Goal: Information Seeking & Learning: Learn about a topic

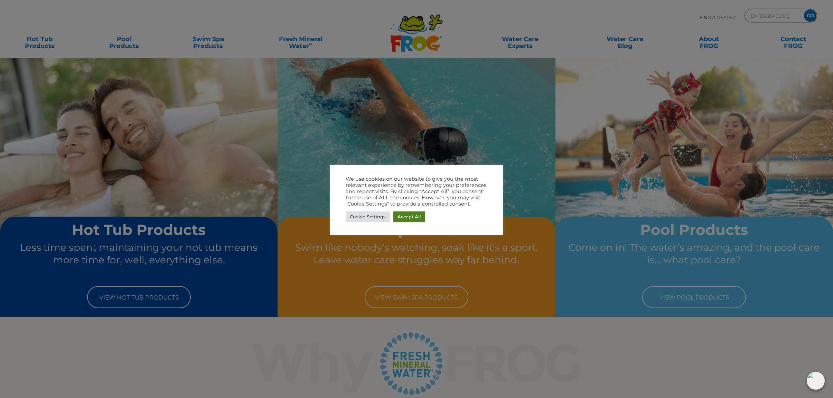
click at [414, 221] on link "Accept All" at bounding box center [410, 217] width 32 height 11
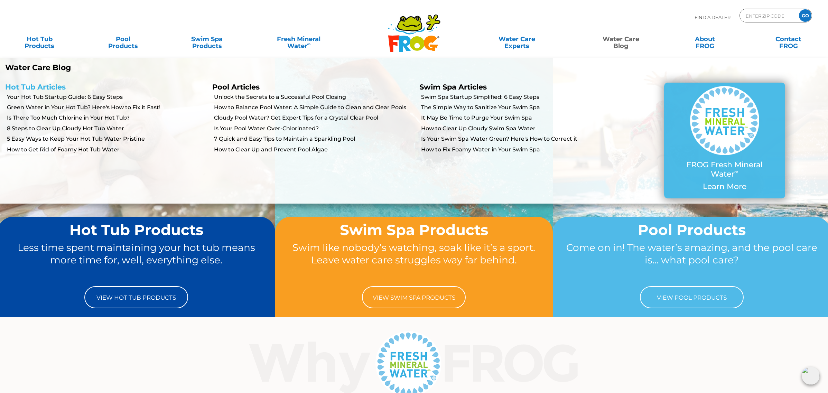
click at [47, 86] on link "Hot Tub Articles" at bounding box center [35, 87] width 61 height 9
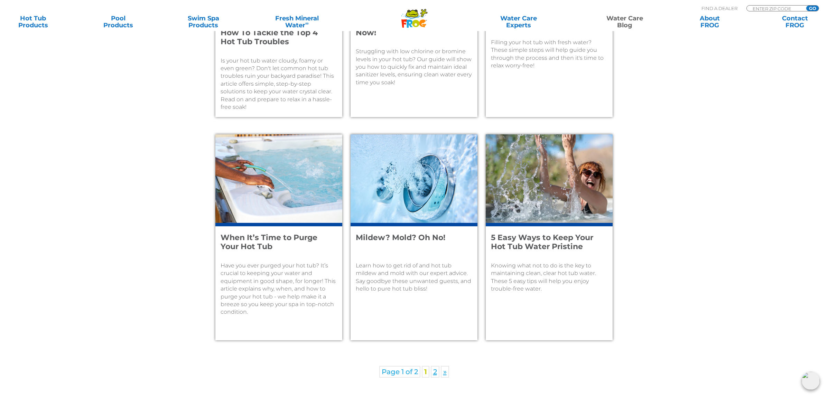
scroll to position [839, 0]
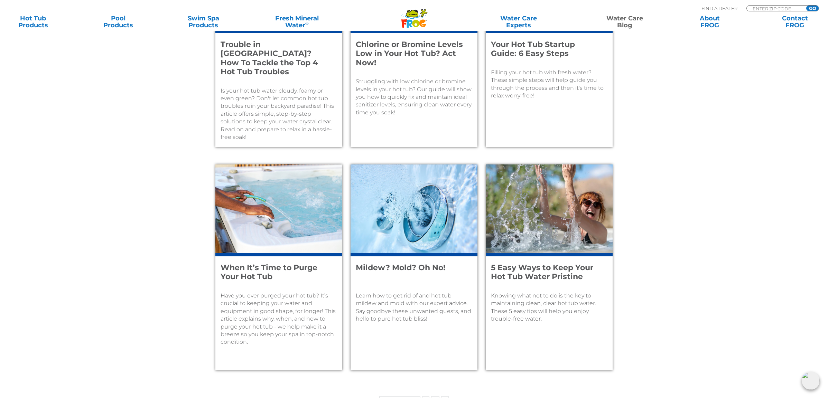
click at [550, 45] on h4 "Your Hot Tub Startup Guide: 6 Easy Steps" at bounding box center [544, 49] width 107 height 18
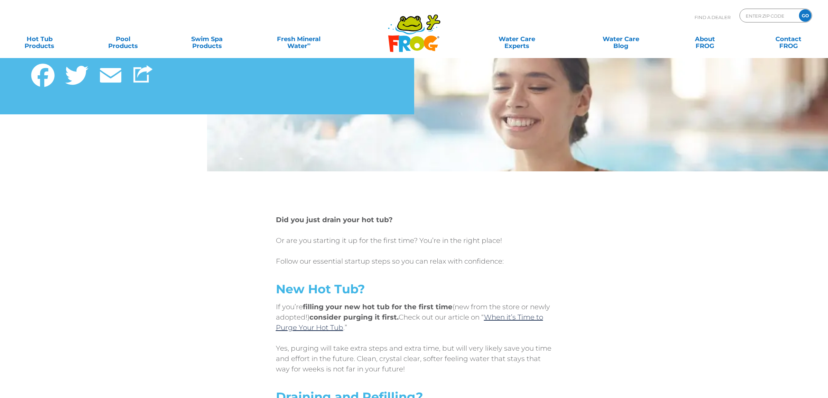
scroll to position [258, 0]
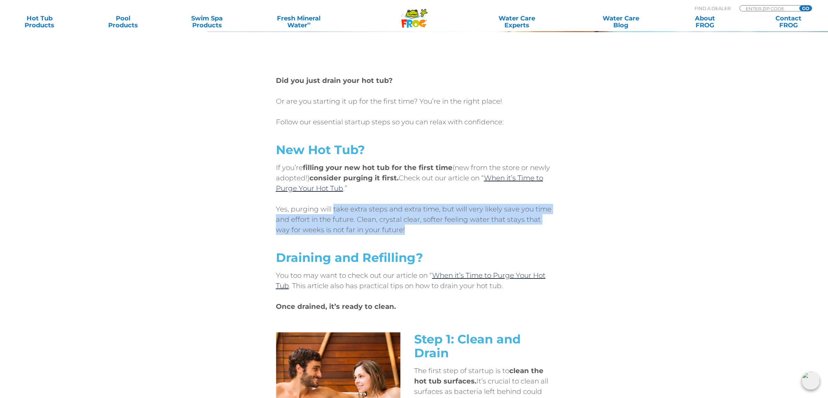
drag, startPoint x: 334, startPoint y: 205, endPoint x: 425, endPoint y: 226, distance: 93.9
click at [426, 226] on p "Yes, purging will take extra steps and extra time, but will very likely save yo…" at bounding box center [414, 219] width 277 height 31
drag, startPoint x: 425, startPoint y: 225, endPoint x: 419, endPoint y: 223, distance: 6.7
click at [425, 225] on p "Yes, purging will take extra steps and extra time, but will very likely save yo…" at bounding box center [414, 219] width 277 height 31
drag, startPoint x: 356, startPoint y: 210, endPoint x: 421, endPoint y: 225, distance: 66.2
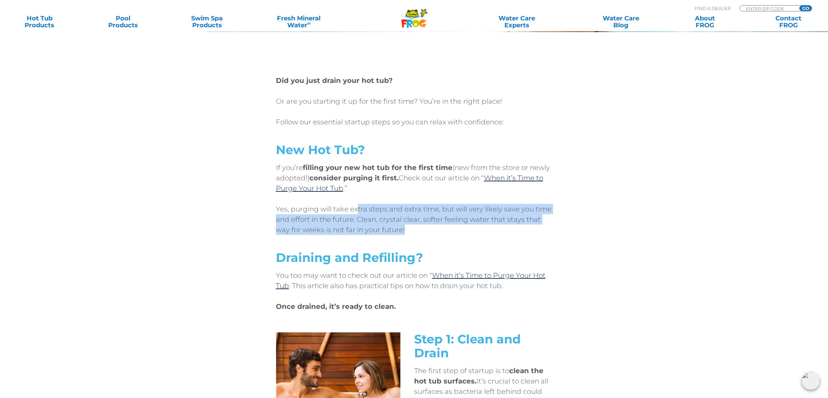
click at [421, 225] on p "Yes, purging will take extra steps and extra time, but will very likely save yo…" at bounding box center [414, 219] width 277 height 31
drag, startPoint x: 365, startPoint y: 211, endPoint x: 412, endPoint y: 228, distance: 50.0
click at [412, 227] on p "Yes, purging will take extra steps and extra time, but will very likely save yo…" at bounding box center [414, 219] width 277 height 31
click at [412, 228] on p "Yes, purging will take extra steps and extra time, but will very likely save yo…" at bounding box center [414, 219] width 277 height 31
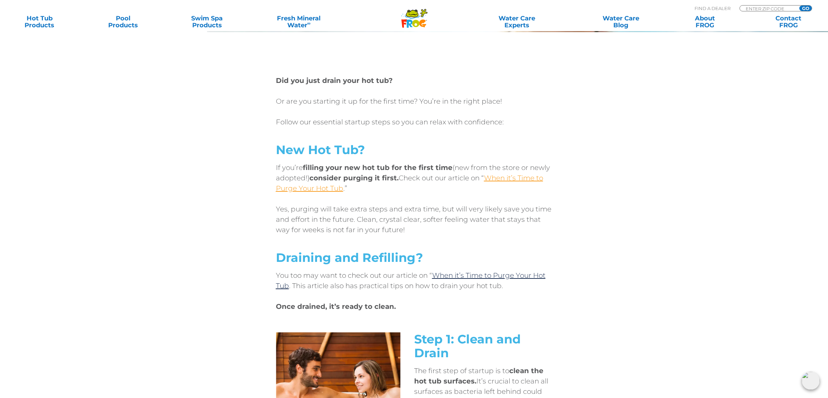
click at [507, 180] on link "When it’s Time to Purge Your Hot Tub" at bounding box center [409, 183] width 267 height 19
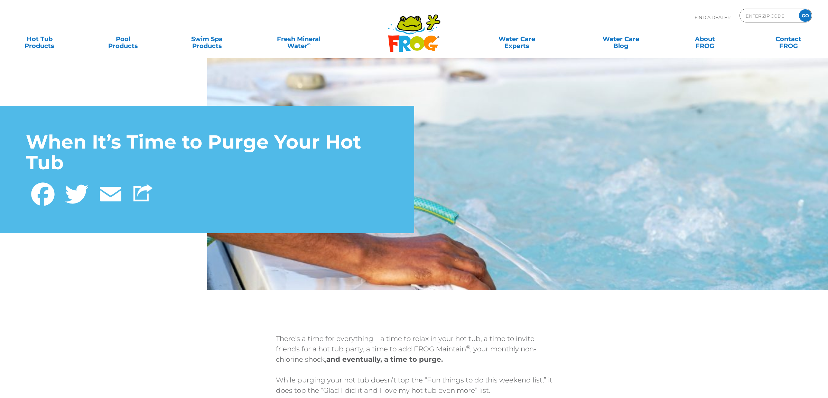
scroll to position [176, 0]
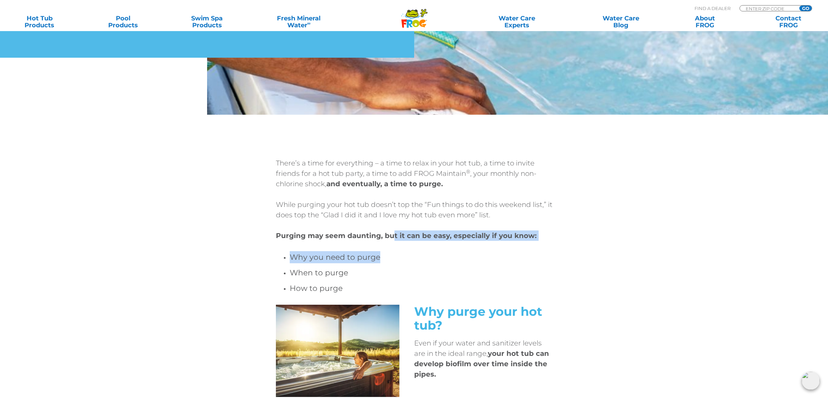
drag, startPoint x: 392, startPoint y: 238, endPoint x: 433, endPoint y: 256, distance: 45.4
click at [433, 256] on div "There’s a time for everything – a time to relax in your hot tub, a time to invi…" at bounding box center [414, 226] width 277 height 137
click at [434, 257] on h4 "Why you need to purge" at bounding box center [421, 257] width 263 height 12
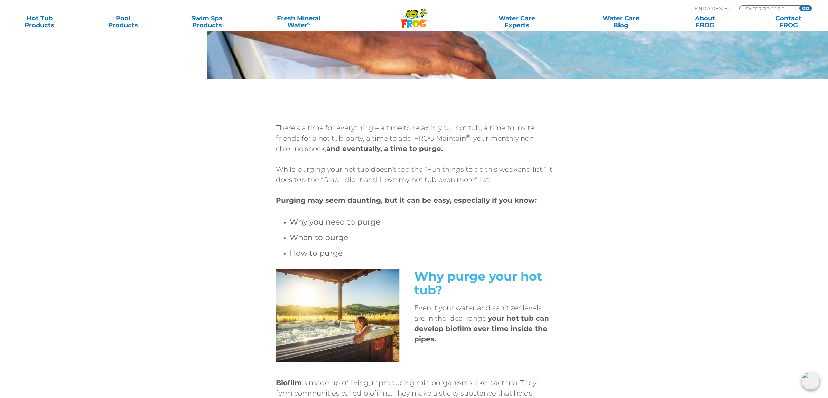
scroll to position [278, 0]
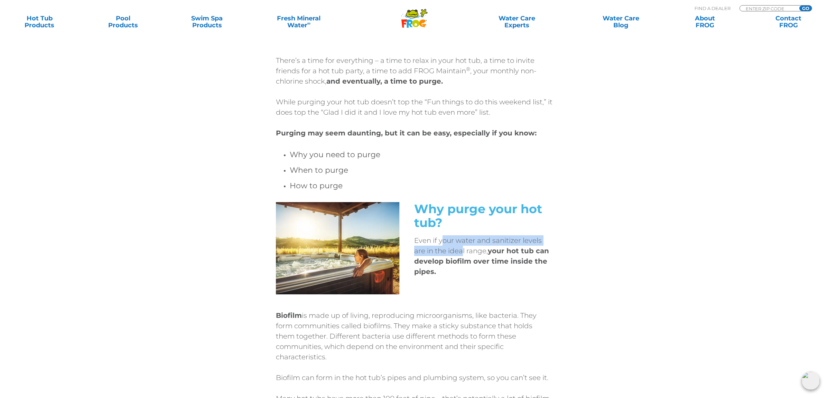
drag, startPoint x: 442, startPoint y: 245, endPoint x: 462, endPoint y: 256, distance: 22.4
click at [462, 256] on p "Even if your water and sanitizer levels are in the ideal range, your hot tub ca…" at bounding box center [483, 256] width 138 height 41
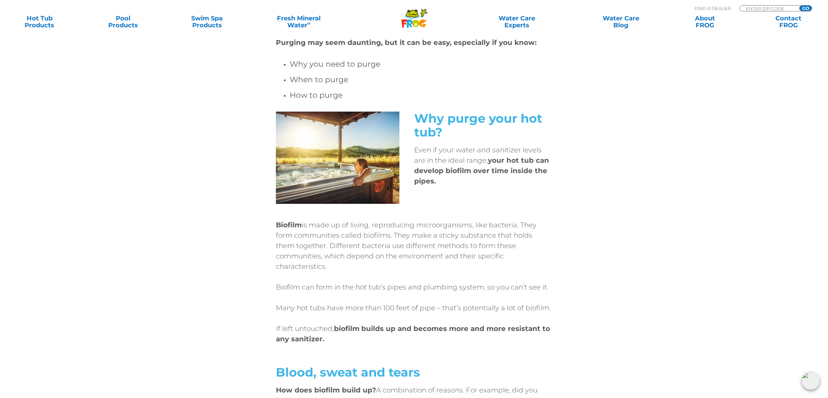
scroll to position [372, 0]
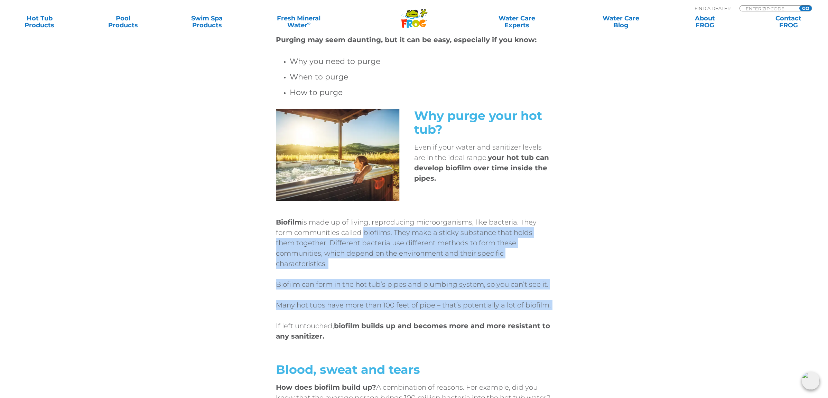
drag, startPoint x: 361, startPoint y: 232, endPoint x: 422, endPoint y: 302, distance: 93.0
click at [422, 302] on div "Biofilm is made up of living, reproducing microorganisms, like bacteria. They f…" at bounding box center [414, 279] width 277 height 124
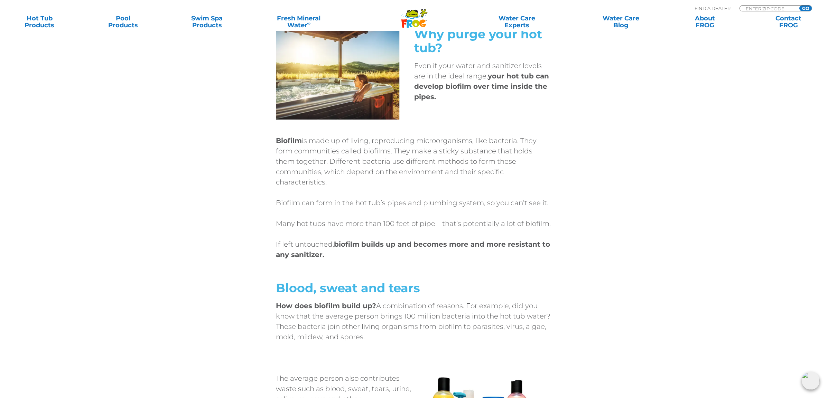
scroll to position [515, 0]
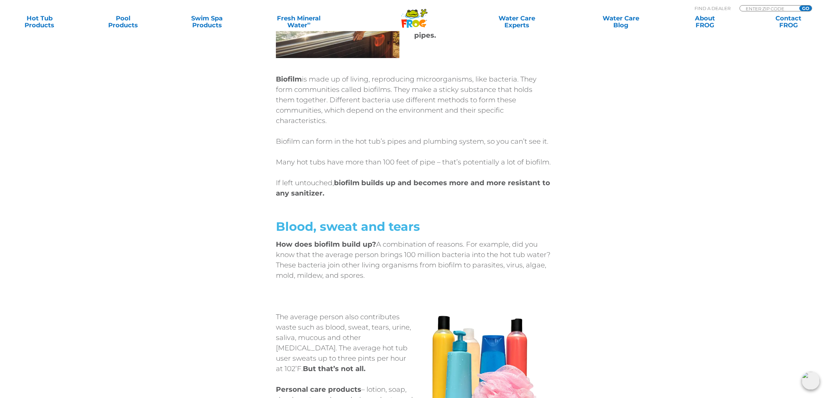
drag, startPoint x: 402, startPoint y: 232, endPoint x: 408, endPoint y: 270, distance: 37.8
click at [408, 270] on p "How does biofilm build up? A combination of reasons. For example, did you know …" at bounding box center [414, 259] width 277 height 41
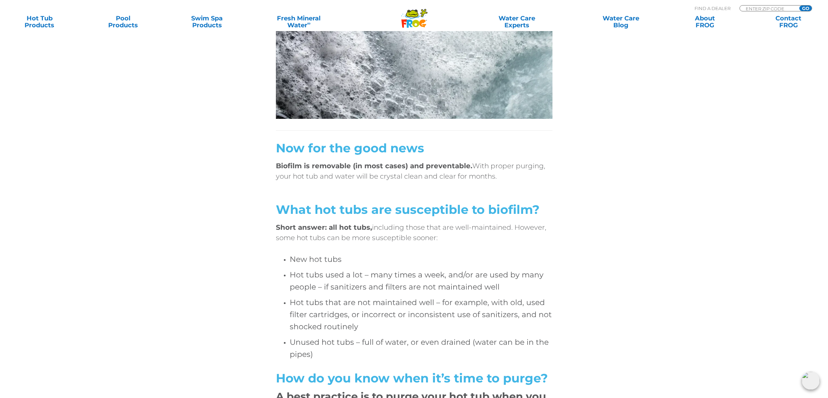
scroll to position [1246, 0]
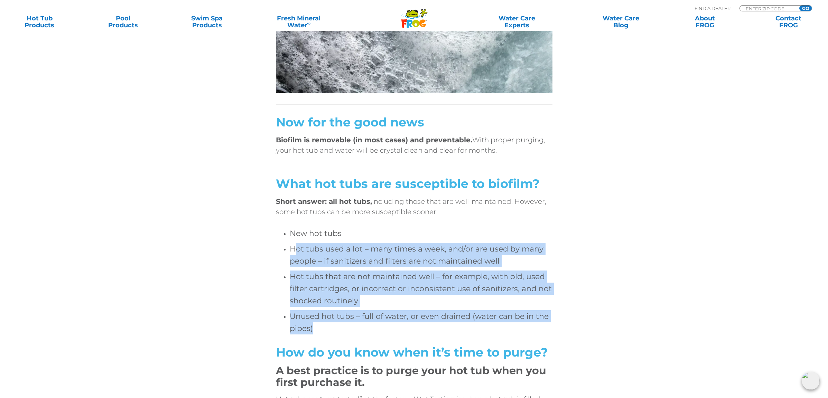
drag, startPoint x: 296, startPoint y: 235, endPoint x: 379, endPoint y: 330, distance: 126.7
click at [380, 331] on div "The Environmental Working Group reports that the average adult in 2023 uses 12 …" at bounding box center [414, 393] width 277 height 1355
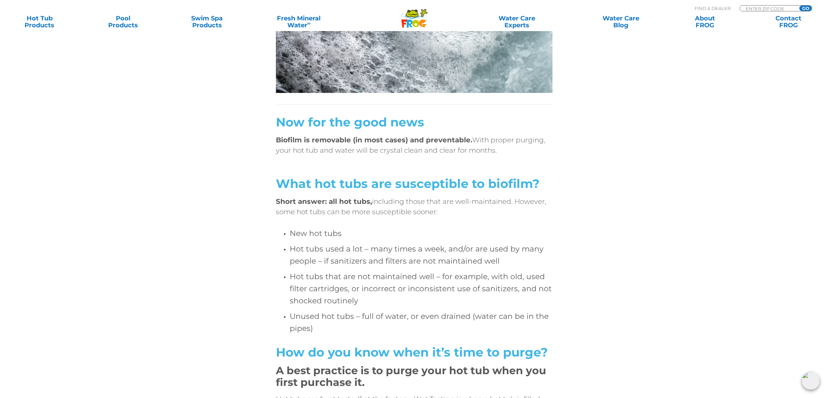
click at [379, 335] on div at bounding box center [414, 340] width 277 height 11
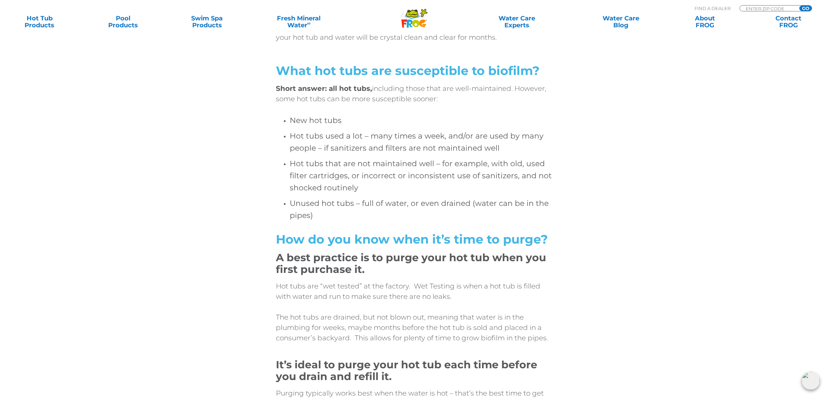
scroll to position [1426, 0]
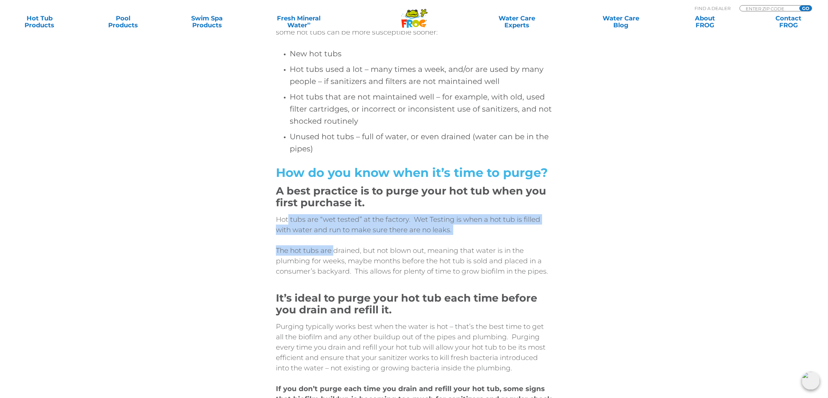
drag, startPoint x: 289, startPoint y: 207, endPoint x: 333, endPoint y: 237, distance: 53.4
click at [333, 237] on div "Hot tubs are “wet tested” at the factory. Wet Testing is when a hot tub is fill…" at bounding box center [414, 245] width 277 height 62
click at [333, 246] on p "The hot tubs are drained, but not blown out, meaning that water is in the plumb…" at bounding box center [414, 261] width 277 height 31
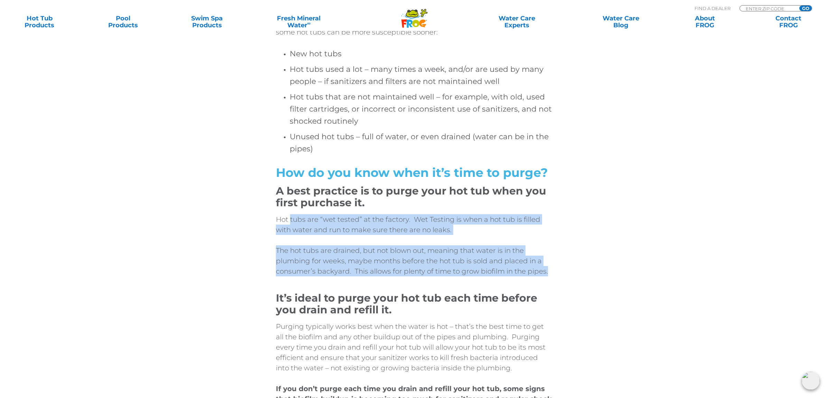
drag, startPoint x: 290, startPoint y: 209, endPoint x: 334, endPoint y: 277, distance: 81.2
click at [334, 277] on div "The Environmental Working Group reports that the average adult in 2023 uses 12 …" at bounding box center [414, 213] width 277 height 1355
click at [334, 287] on div at bounding box center [414, 290] width 277 height 6
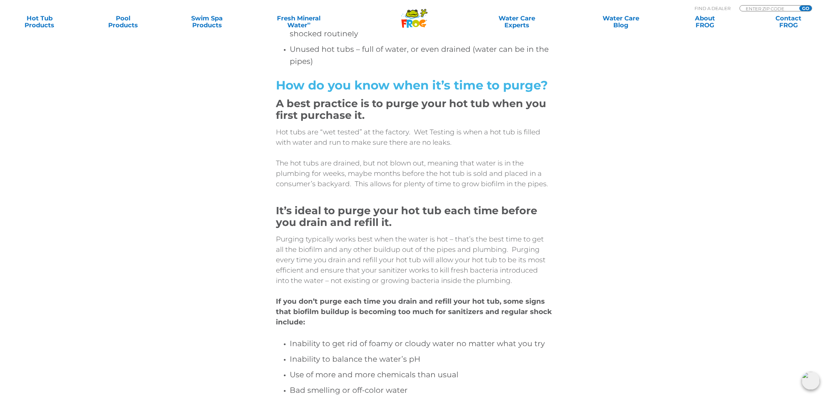
scroll to position [1520, 0]
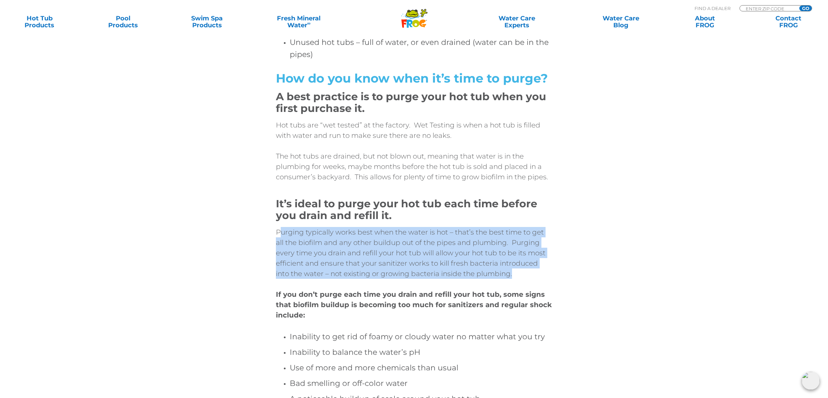
drag, startPoint x: 280, startPoint y: 221, endPoint x: 358, endPoint y: 272, distance: 92.9
click at [358, 272] on div "Purging typically works best when the water is hot – that’s the best time to ge…" at bounding box center [414, 324] width 277 height 194
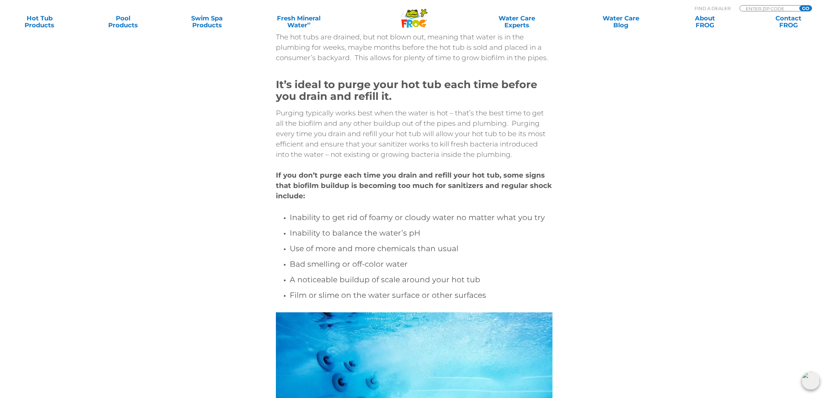
scroll to position [1645, 0]
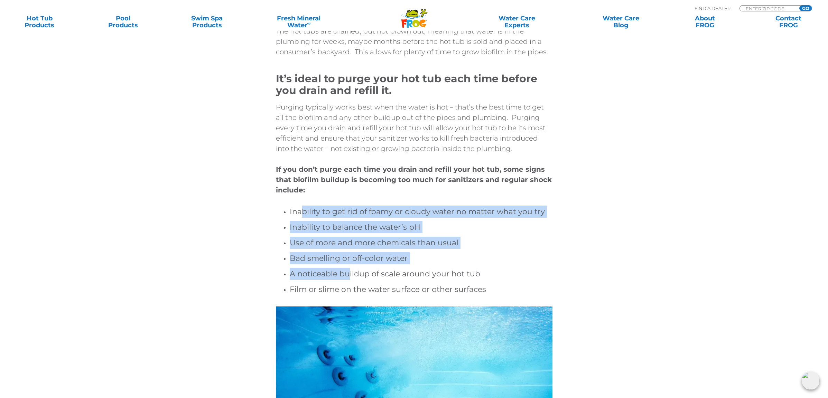
drag, startPoint x: 302, startPoint y: 199, endPoint x: 348, endPoint y: 267, distance: 82.2
click at [348, 267] on ul "Inability to get rid of foamy or cloudy water no matter what you try Inability …" at bounding box center [414, 251] width 277 height 90
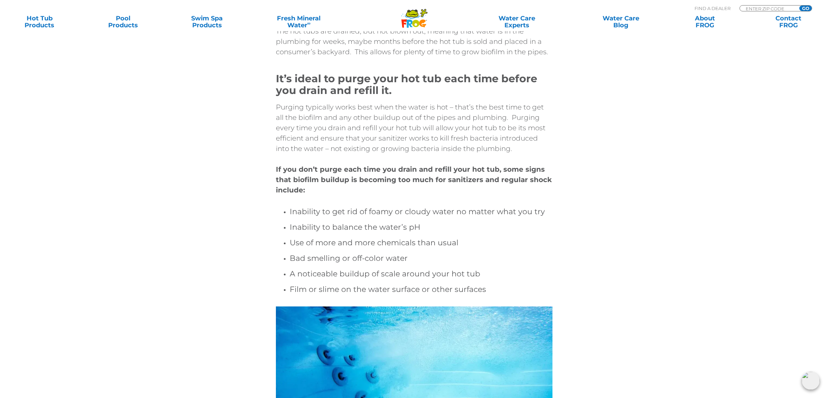
click at [348, 268] on h4 "A noticeable buildup of scale around your hot tub" at bounding box center [421, 274] width 263 height 12
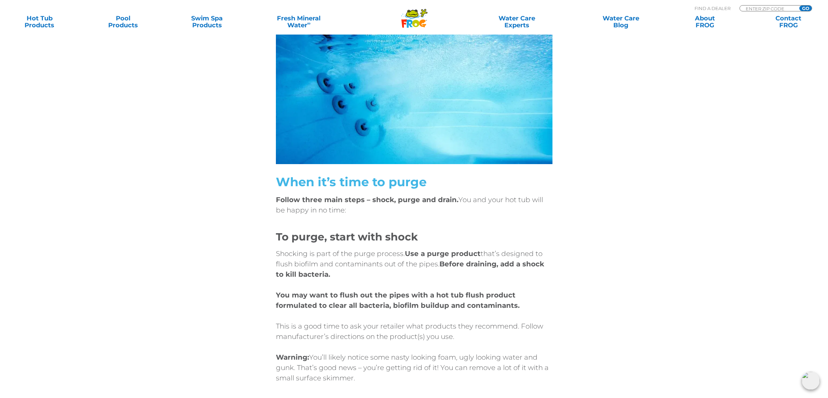
scroll to position [1918, 0]
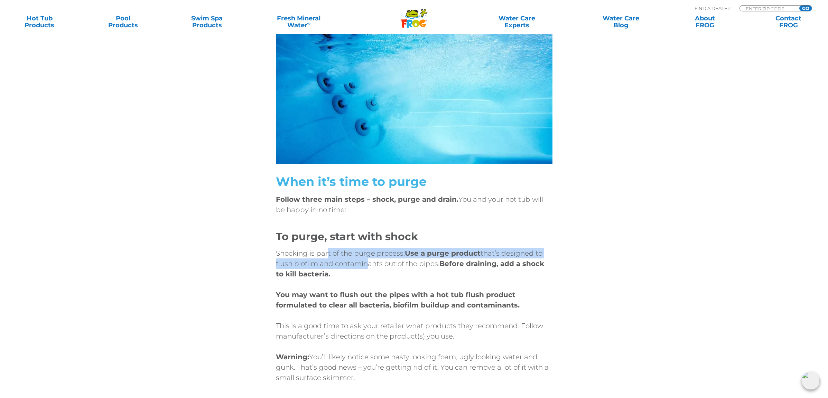
drag, startPoint x: 328, startPoint y: 245, endPoint x: 364, endPoint y: 257, distance: 38.1
click at [364, 257] on p "Shocking is part of the purge process. Use a purge product that’s designed to f…" at bounding box center [414, 263] width 277 height 31
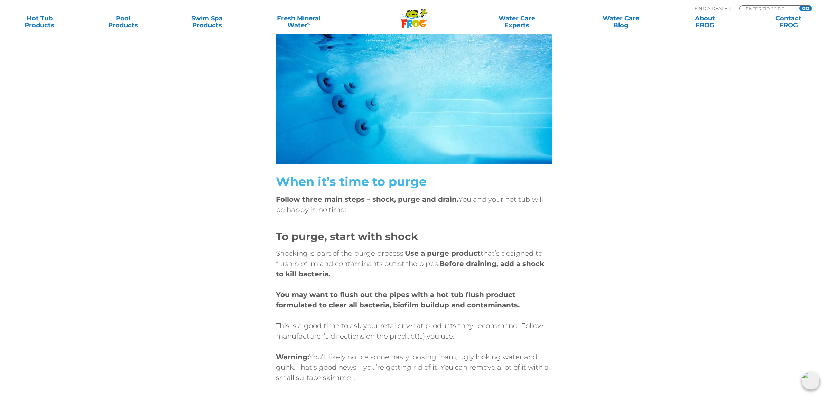
drag, startPoint x: 305, startPoint y: 241, endPoint x: 378, endPoint y: 267, distance: 78.2
click at [378, 267] on p "Shocking is part of the purge process. Use a purge product that’s designed to f…" at bounding box center [414, 263] width 277 height 31
drag, startPoint x: 327, startPoint y: 235, endPoint x: 360, endPoint y: 267, distance: 45.5
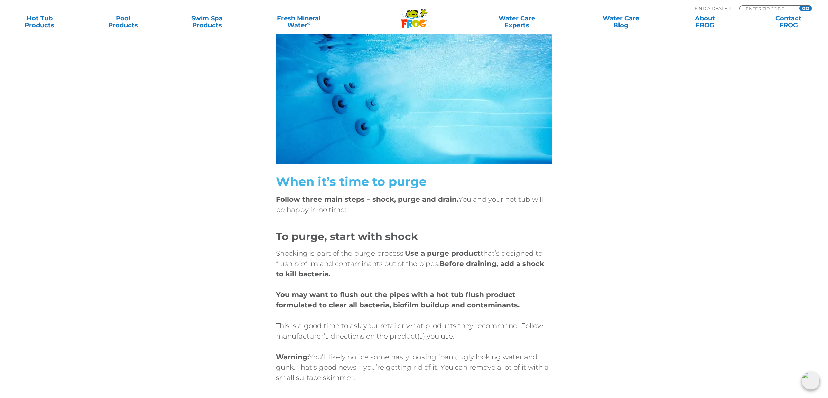
click at [360, 267] on p "Shocking is part of the purge process. Use a purge product that’s designed to f…" at bounding box center [414, 263] width 277 height 31
drag, startPoint x: 360, startPoint y: 267, endPoint x: 377, endPoint y: 312, distance: 48.5
click at [377, 312] on div "Shocking is part of the purge process. Use a purge product that’s designed to f…" at bounding box center [414, 315] width 277 height 135
click at [377, 321] on p "This is a good time to ask your retailer what products they recommend. Follow m…" at bounding box center [414, 331] width 277 height 21
drag, startPoint x: 358, startPoint y: 268, endPoint x: 387, endPoint y: 331, distance: 69.0
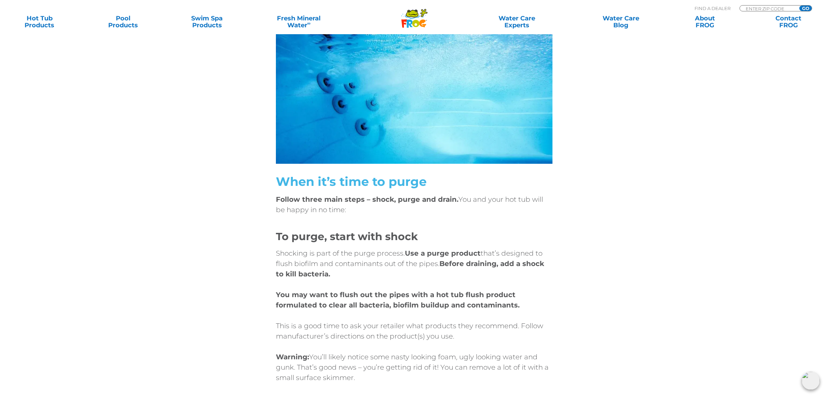
click at [387, 331] on div "Shocking is part of the purge process. Use a purge product that’s designed to f…" at bounding box center [414, 315] width 277 height 135
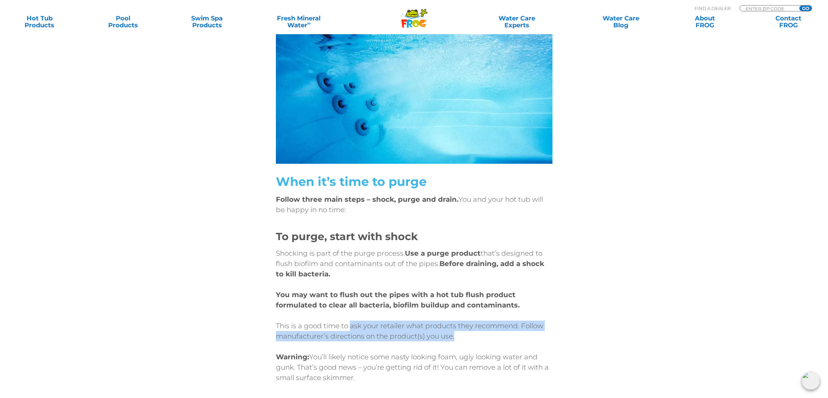
drag, startPoint x: 351, startPoint y: 313, endPoint x: 378, endPoint y: 336, distance: 35.4
click at [378, 336] on div "Shocking is part of the purge process. Use a purge product that’s designed to f…" at bounding box center [414, 315] width 277 height 135
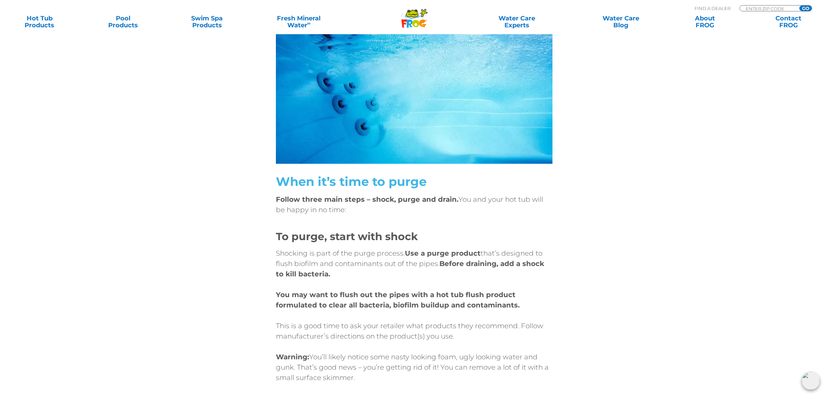
click at [378, 336] on div "Shocking is part of the purge process. Use a purge product that’s designed to f…" at bounding box center [414, 315] width 277 height 135
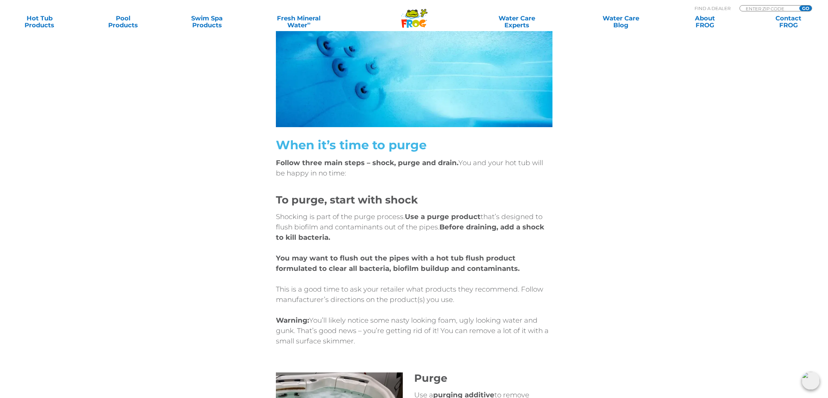
scroll to position [2079, 0]
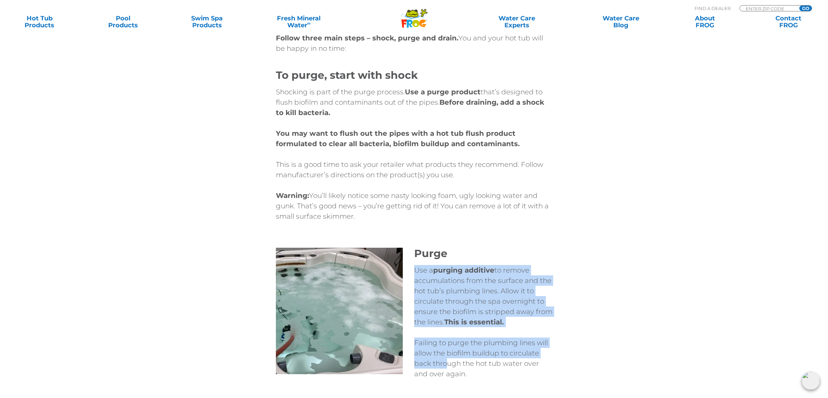
drag, startPoint x: 416, startPoint y: 258, endPoint x: 449, endPoint y: 358, distance: 105.0
click at [449, 358] on div "Use a purging additive to remove accumulations from the surface and the hot tub…" at bounding box center [483, 322] width 138 height 114
click at [449, 358] on p "Failing to purge the plumbing lines will allow the biofilm buildup to circulate…" at bounding box center [483, 358] width 138 height 41
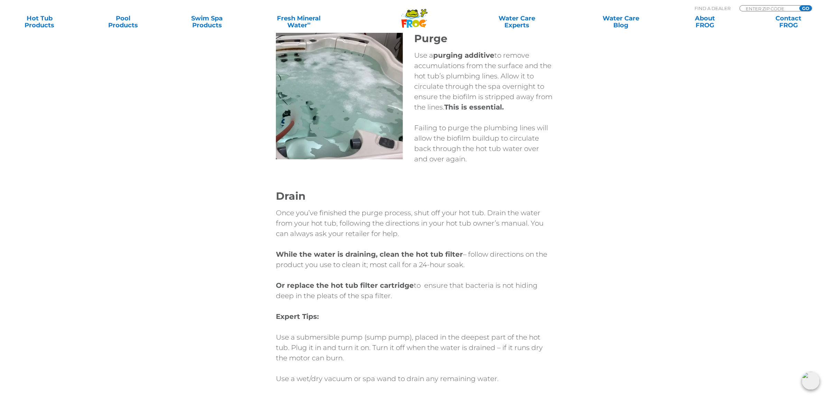
scroll to position [2296, 0]
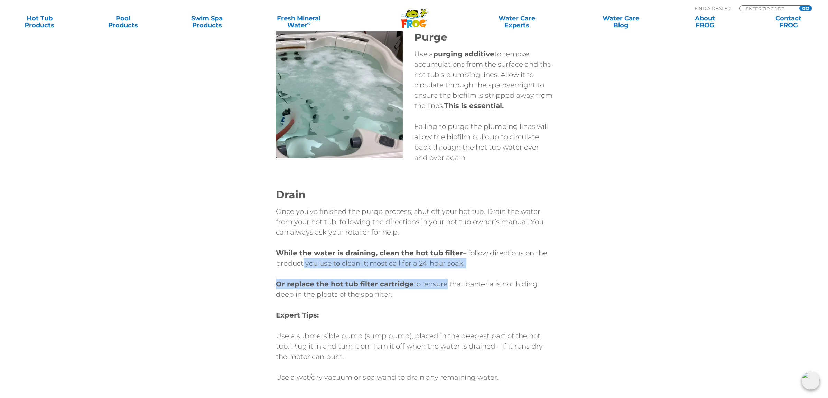
drag, startPoint x: 300, startPoint y: 254, endPoint x: 444, endPoint y: 269, distance: 144.3
click at [444, 269] on div "Once you’ve finished the purge process, shut off your hot tub. Drain the water …" at bounding box center [414, 294] width 277 height 176
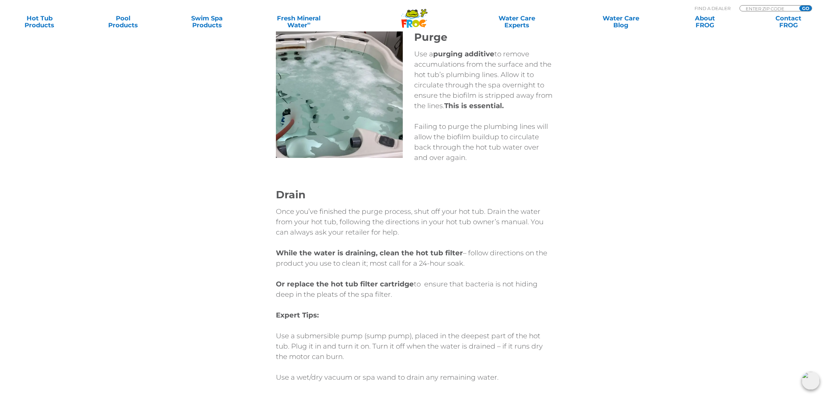
click at [444, 279] on p "Or replace the hot tub filter cartridge to ensure that bacteria is not hiding d…" at bounding box center [414, 289] width 277 height 21
drag, startPoint x: 423, startPoint y: 275, endPoint x: 442, endPoint y: 287, distance: 23.2
click at [442, 287] on p "Or replace the hot tub filter cartridge to ensure that bacteria is not hiding d…" at bounding box center [414, 289] width 277 height 21
drag, startPoint x: 427, startPoint y: 275, endPoint x: 448, endPoint y: 294, distance: 28.6
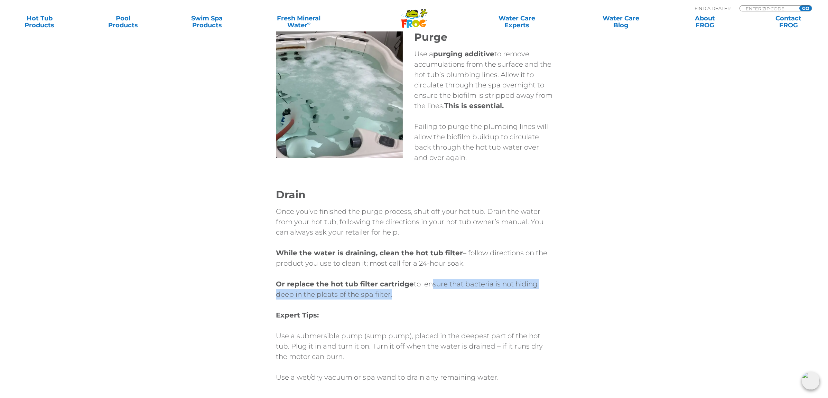
click at [448, 294] on div "Once you’ve finished the purge process, shut off your hot tub. Drain the water …" at bounding box center [414, 294] width 277 height 176
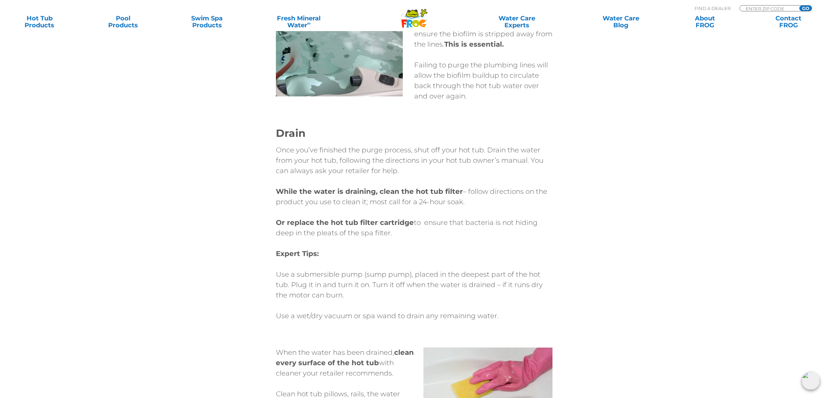
scroll to position [2365, 0]
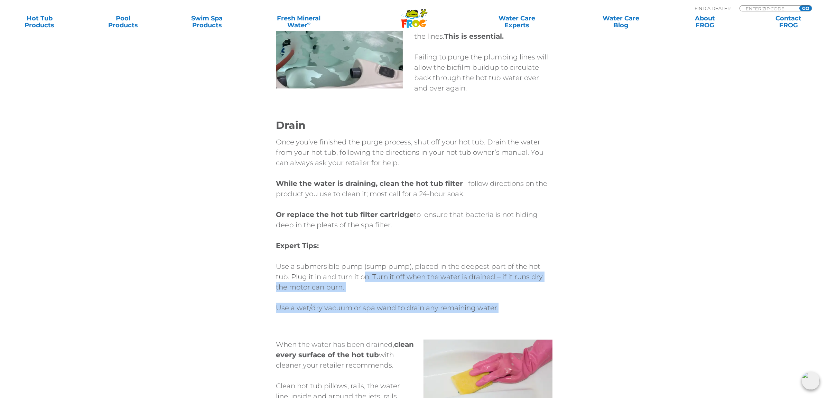
drag, startPoint x: 367, startPoint y: 264, endPoint x: 405, endPoint y: 308, distance: 58.4
click at [405, 308] on div "Drain Once you’ve finished the purge process, shut off your hot tub. Drain the …" at bounding box center [414, 221] width 277 height 215
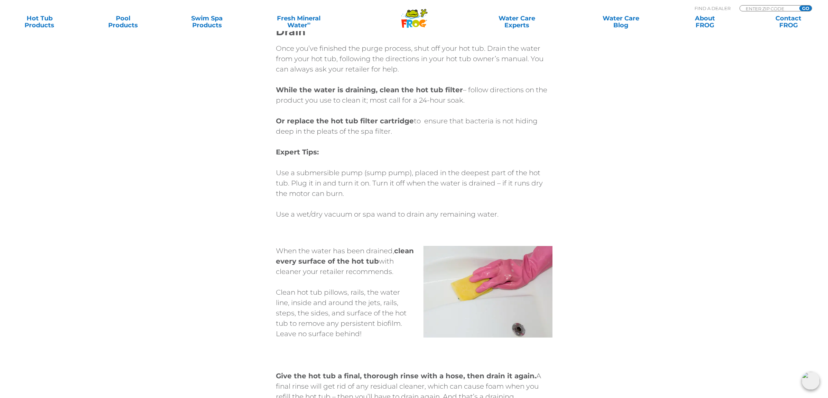
scroll to position [2490, 0]
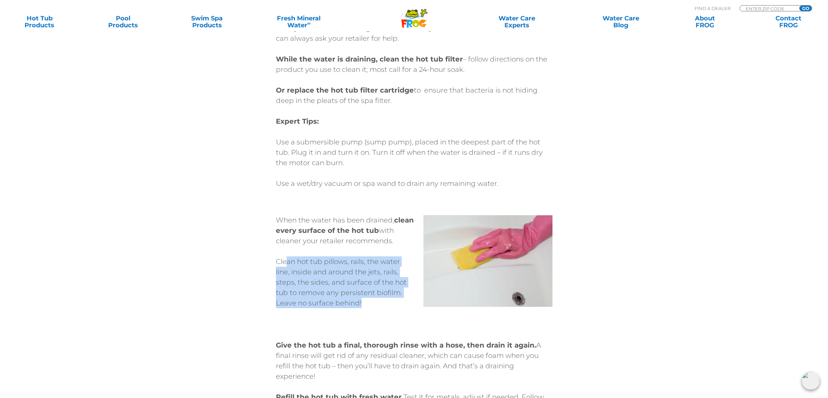
drag, startPoint x: 287, startPoint y: 250, endPoint x: 361, endPoint y: 299, distance: 88.9
click at [361, 299] on div "When the water has been drained, clean every surface of the hot tub with cleane…" at bounding box center [345, 267] width 138 height 104
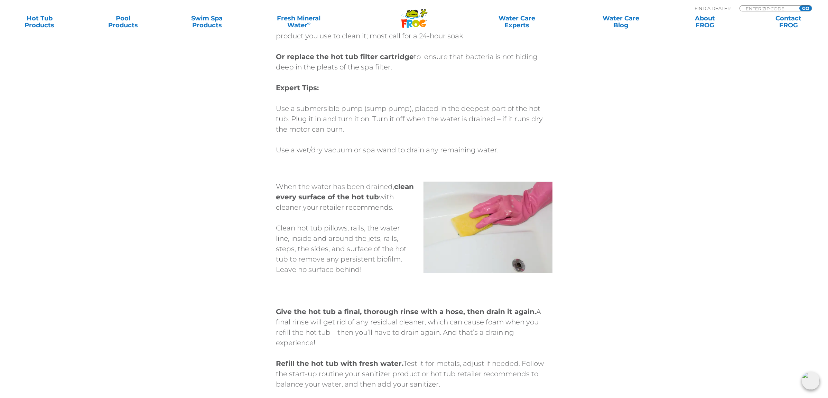
scroll to position [2525, 0]
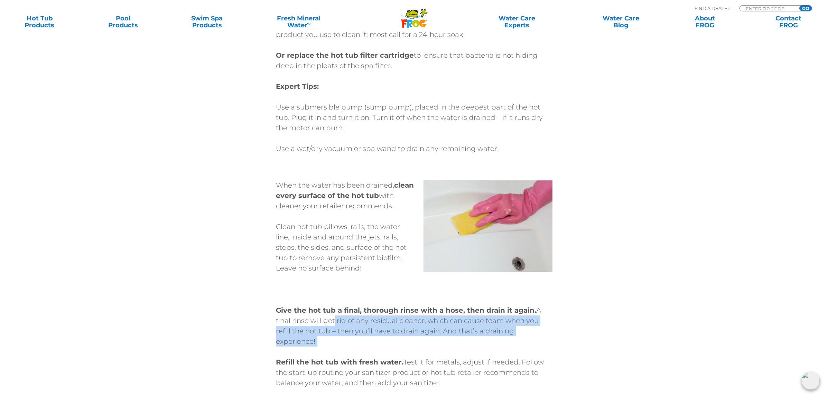
drag, startPoint x: 333, startPoint y: 311, endPoint x: 398, endPoint y: 346, distance: 73.8
click at [398, 346] on div "Give the hot tub a final, thorough rinse with a hose, then drain it again. A fi…" at bounding box center [414, 346] width 277 height 83
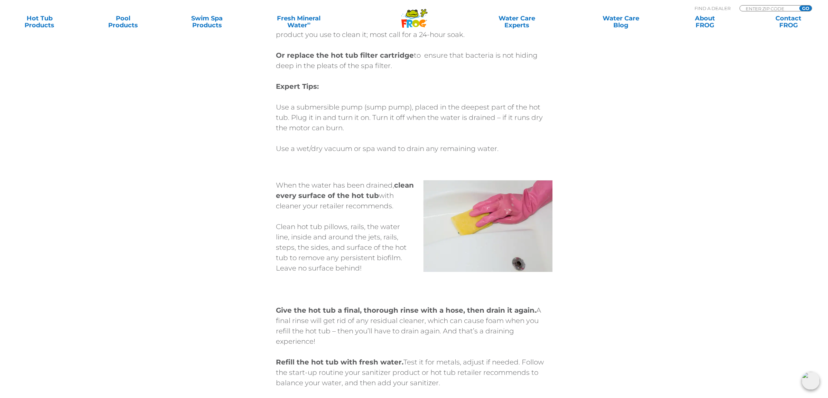
click at [398, 346] on div "Give the hot tub a final, thorough rinse with a hose, then drain it again. A fi…" at bounding box center [414, 346] width 277 height 83
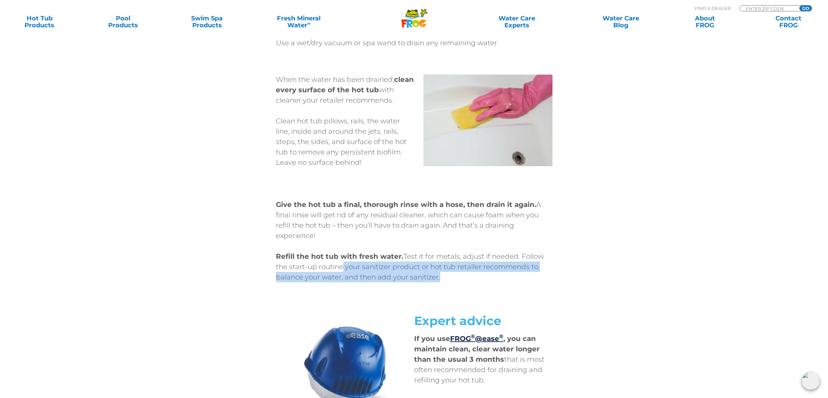
drag, startPoint x: 339, startPoint y: 256, endPoint x: 396, endPoint y: 274, distance: 60.5
click at [396, 274] on div "Give the hot tub a final, thorough rinse with a hose, then drain it again. A fi…" at bounding box center [414, 243] width 277 height 110
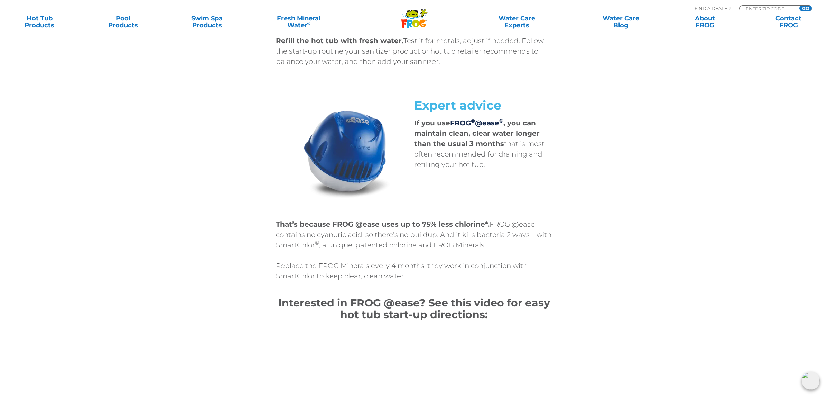
scroll to position [2848, 0]
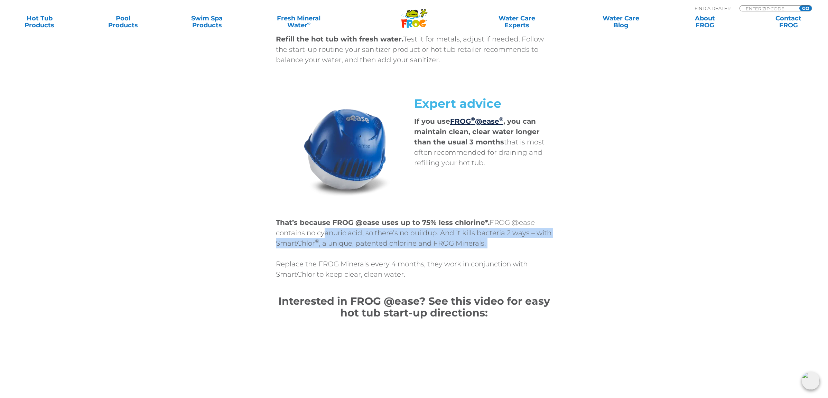
drag, startPoint x: 324, startPoint y: 224, endPoint x: 382, endPoint y: 246, distance: 62.5
click at [382, 246] on div "That’s because FROG @ease uses up to 75% less chlorine*. FROG @ease contains no…" at bounding box center [414, 249] width 277 height 62
drag, startPoint x: 307, startPoint y: 225, endPoint x: 381, endPoint y: 247, distance: 77.1
click at [381, 247] on div "That’s because FROG @ease uses up to 75% less chlorine*. FROG @ease contains no…" at bounding box center [414, 249] width 277 height 62
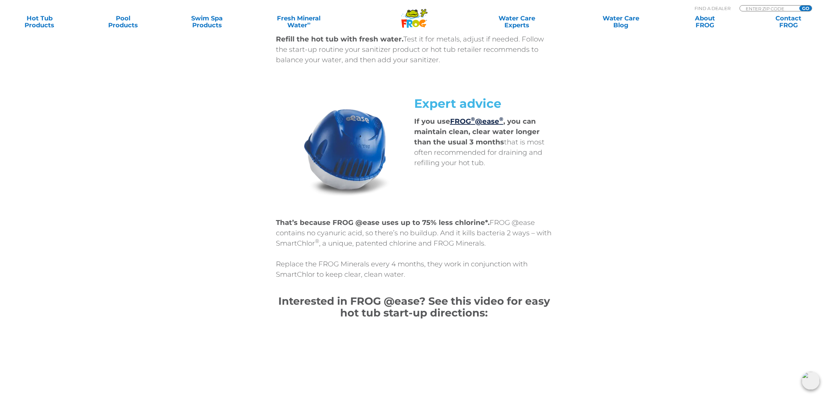
click at [381, 247] on div "That’s because FROG @ease uses up to 75% less chlorine*. FROG @ease contains no…" at bounding box center [414, 249] width 277 height 62
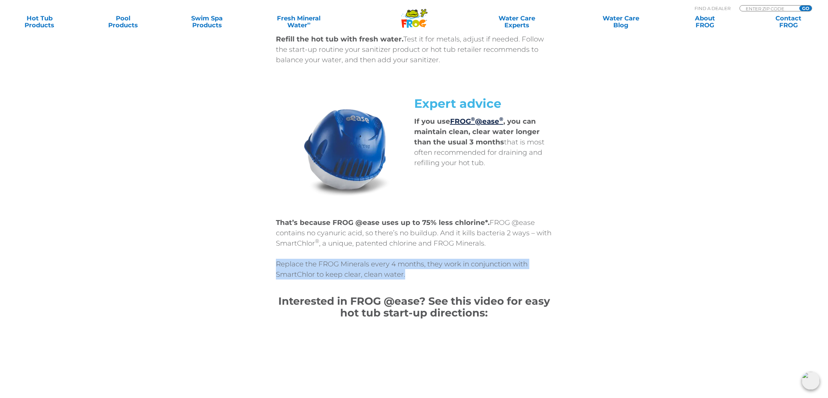
drag, startPoint x: 302, startPoint y: 246, endPoint x: 408, endPoint y: 267, distance: 108.3
click at [408, 267] on div "That’s because FROG @ease uses up to 75% less chlorine*. FROG @ease contains no…" at bounding box center [414, 249] width 277 height 62
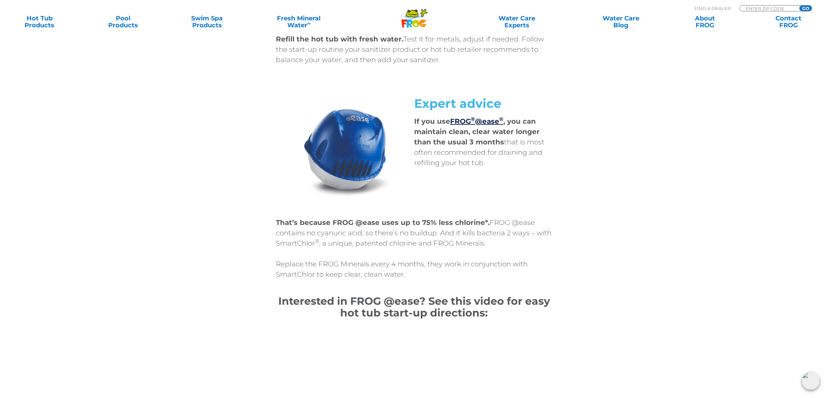
click at [408, 267] on p "Replace the FROG Minerals every 4 months, they work in conjunction with SmartCh…" at bounding box center [414, 269] width 277 height 21
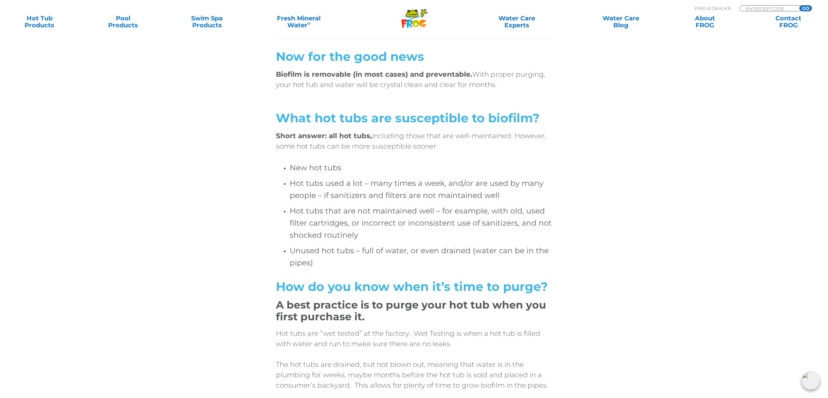
scroll to position [0, 0]
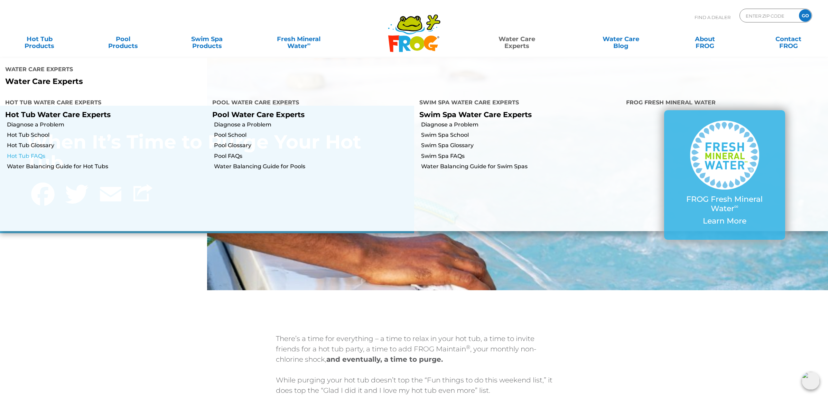
click at [36, 153] on link "Hot Tub FAQs" at bounding box center [107, 157] width 200 height 8
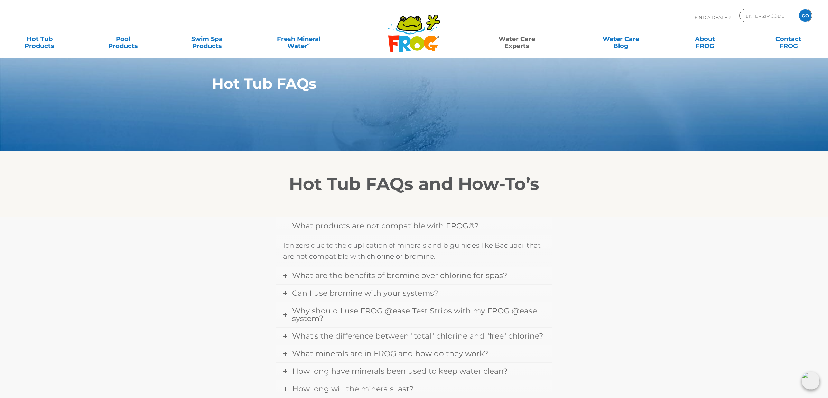
scroll to position [169, 0]
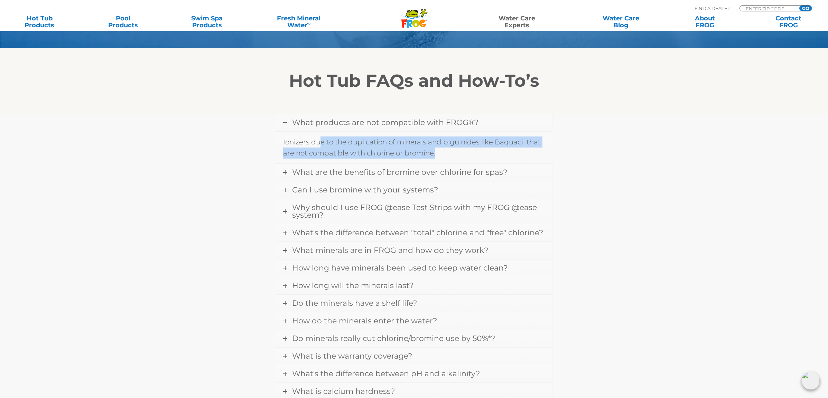
drag, startPoint x: 321, startPoint y: 142, endPoint x: 463, endPoint y: 154, distance: 141.9
click at [463, 154] on p "Ionizers due to the duplication of minerals and biguinides like Baquacil that a…" at bounding box center [414, 148] width 262 height 22
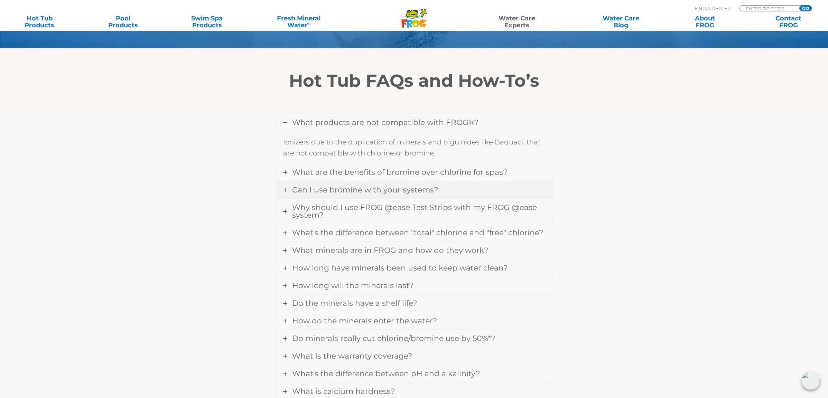
click at [285, 191] on icon at bounding box center [285, 190] width 4 height 4
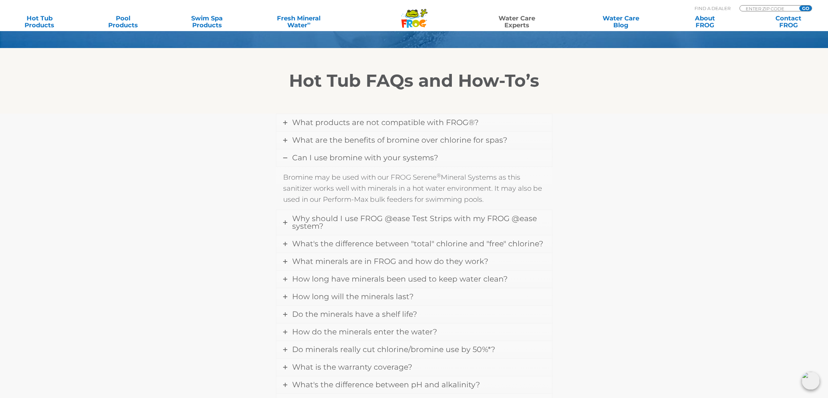
drag, startPoint x: 307, startPoint y: 178, endPoint x: 335, endPoint y: 198, distance: 34.9
click at [335, 198] on p "Bromine may be used with our FROG Serene ® Mineral Systems as this sanitizer wo…" at bounding box center [414, 188] width 262 height 33
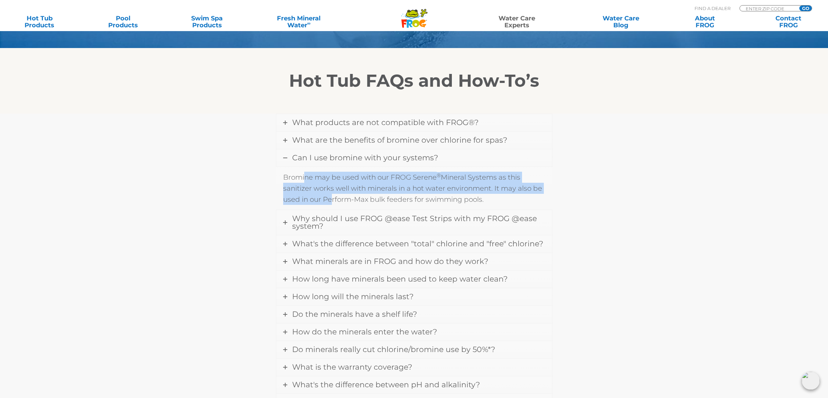
drag, startPoint x: 305, startPoint y: 179, endPoint x: 329, endPoint y: 195, distance: 29.3
click at [329, 195] on p "Bromine may be used with our FROG Serene ® Mineral Systems as this sanitizer wo…" at bounding box center [414, 188] width 262 height 33
drag, startPoint x: 288, startPoint y: 179, endPoint x: 402, endPoint y: 204, distance: 115.7
click at [402, 204] on p "Bromine may be used with our FROG Serene ® Mineral Systems as this sanitizer wo…" at bounding box center [414, 188] width 262 height 33
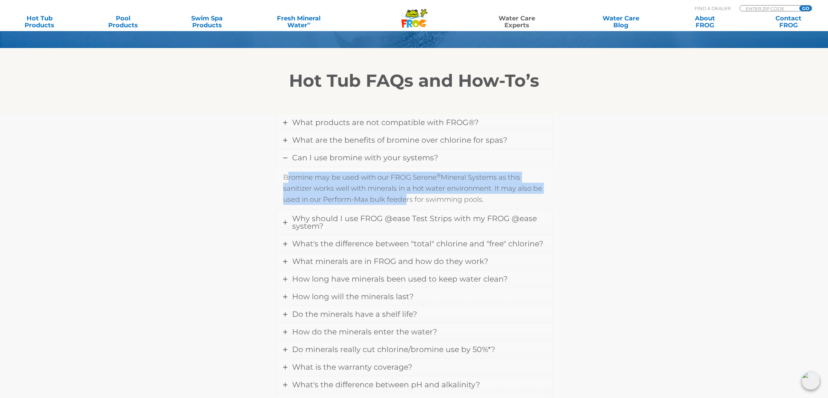
click at [401, 204] on p "Bromine may be used with our FROG Serene ® Mineral Systems as this sanitizer wo…" at bounding box center [414, 188] width 262 height 33
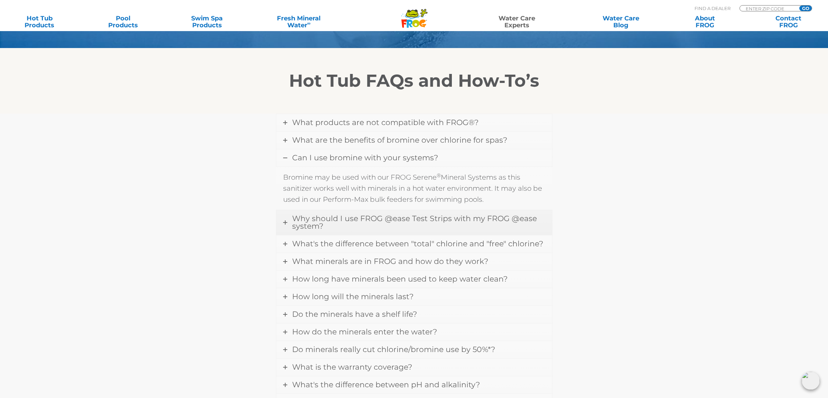
click at [288, 224] on link "Why should I use FROG @ease Test Strips with my FROG @ease system?" at bounding box center [414, 222] width 276 height 25
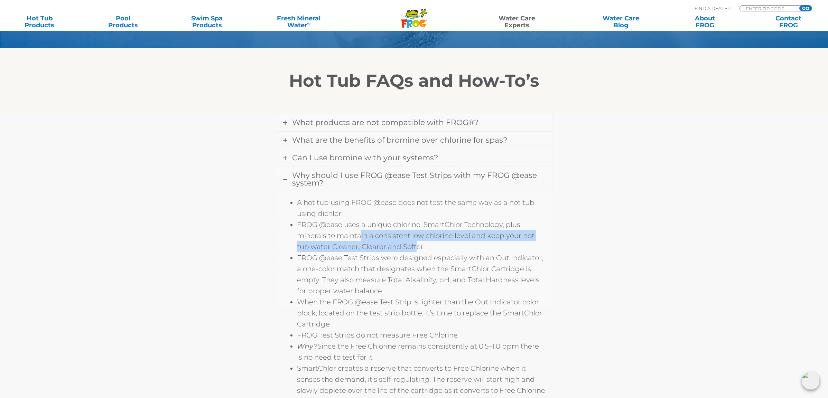
drag, startPoint x: 361, startPoint y: 234, endPoint x: 418, endPoint y: 246, distance: 57.4
click at [418, 246] on li "FROG @ease uses a unique chlorine, SmartChlor Technology, plus minerals to main…" at bounding box center [421, 235] width 248 height 33
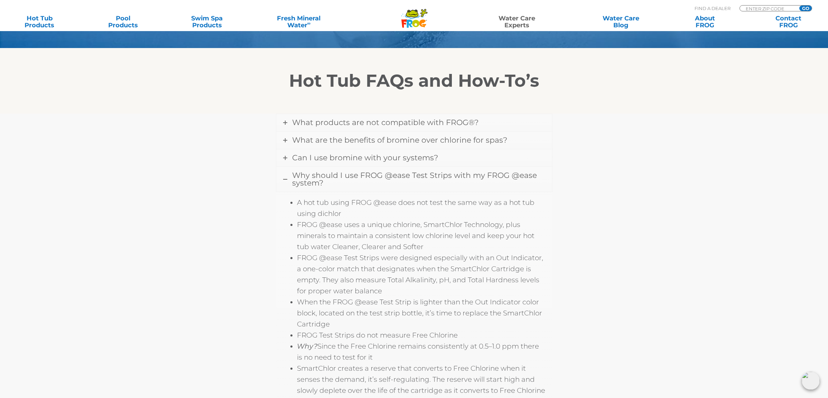
drag, startPoint x: 369, startPoint y: 261, endPoint x: 378, endPoint y: 275, distance: 16.1
click at [378, 275] on li "FROG @ease Test Strips were designed especially with an Out Indicator, a one-co…" at bounding box center [421, 274] width 248 height 44
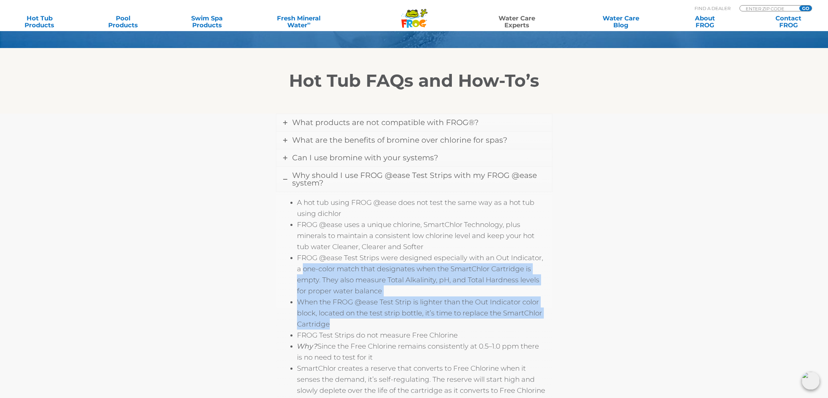
drag, startPoint x: 303, startPoint y: 271, endPoint x: 400, endPoint y: 321, distance: 109.2
click at [400, 321] on ul "A hot tub using FROG @ease does not test the same way as a hot tub using dichlo…" at bounding box center [414, 335] width 262 height 277
click at [400, 321] on li "When the FROG @ease Test Strip is lighter than the Out Indicator color block, l…" at bounding box center [421, 313] width 248 height 33
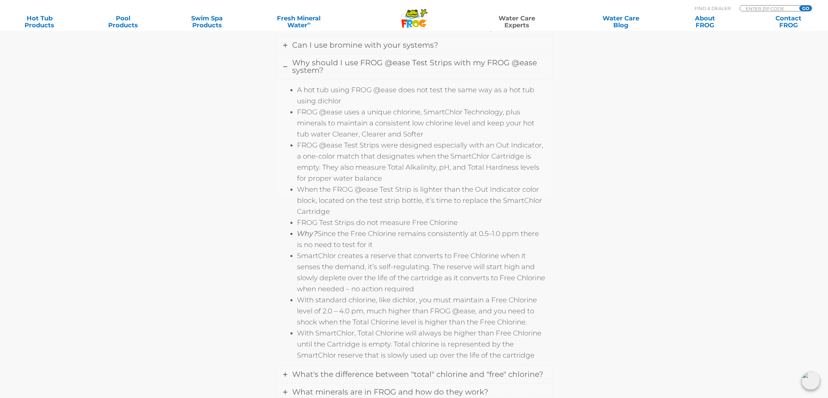
scroll to position [283, 0]
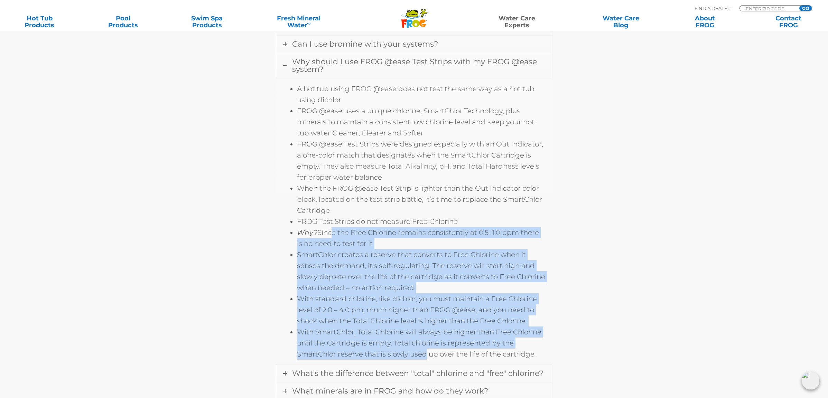
drag, startPoint x: 331, startPoint y: 231, endPoint x: 425, endPoint y: 358, distance: 157.6
click at [425, 357] on ul "A hot tub using FROG @ease does not test the same way as a hot tub using dichlo…" at bounding box center [414, 221] width 262 height 277
click at [425, 357] on li "With SmartChlor, Total Chlorine will always be higher than Free Chlorine until …" at bounding box center [421, 343] width 248 height 33
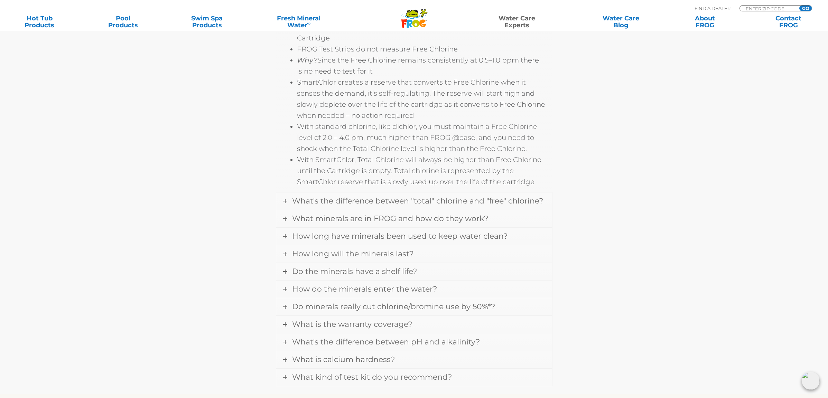
scroll to position [476, 0]
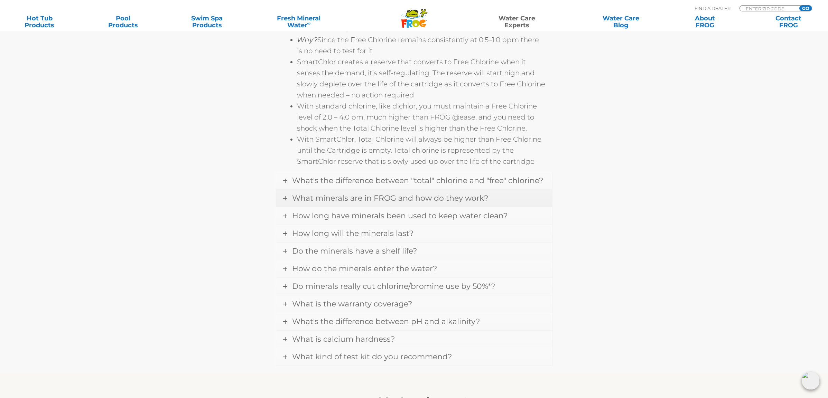
click at [285, 200] on icon at bounding box center [285, 198] width 4 height 4
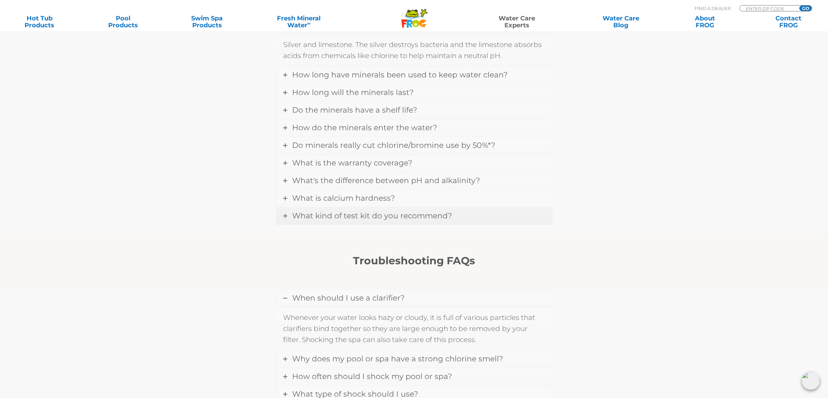
scroll to position [361, 0]
click at [280, 179] on link "What's the difference between pH and alkalinity?" at bounding box center [414, 181] width 276 height 17
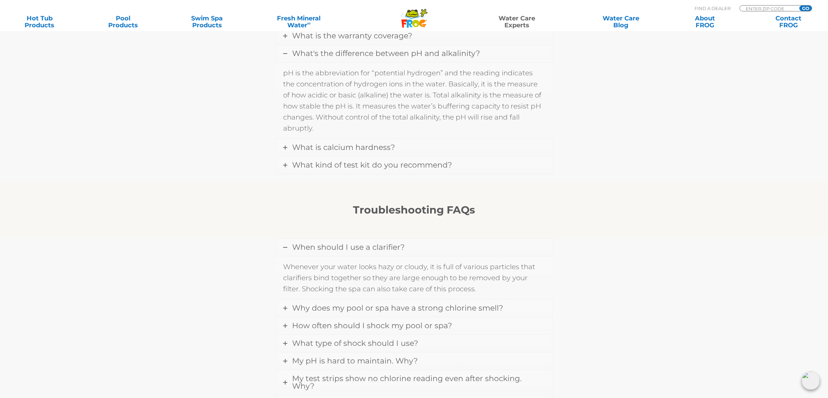
scroll to position [459, 0]
click at [287, 163] on link "What kind of test kit do you recommend?" at bounding box center [414, 163] width 276 height 17
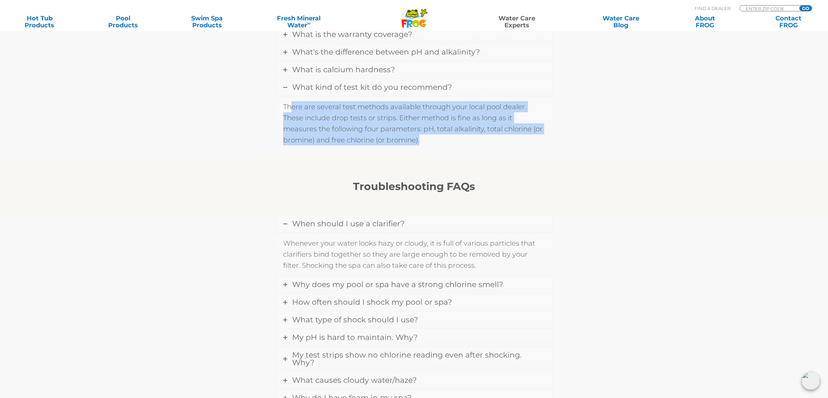
drag, startPoint x: 289, startPoint y: 108, endPoint x: 435, endPoint y: 142, distance: 149.2
click at [435, 142] on p "There are several test methods available through your local pool dealer. These …" at bounding box center [414, 123] width 262 height 44
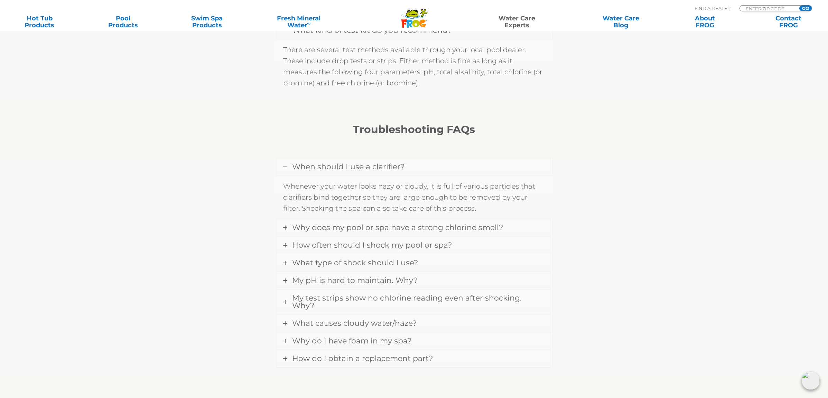
scroll to position [562, 0]
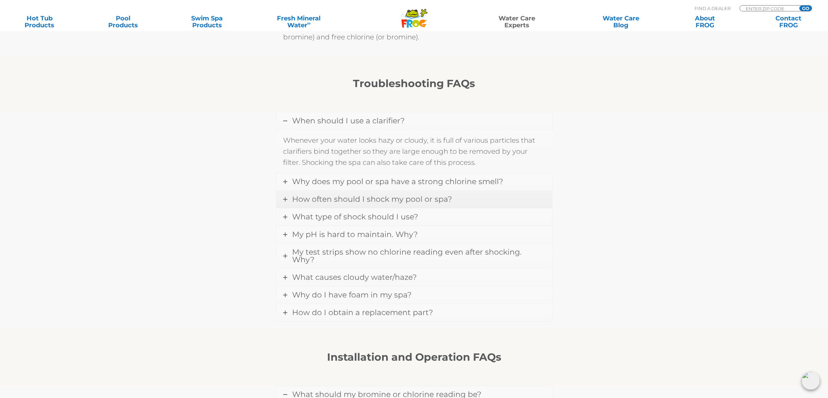
click at [282, 199] on link "How often should I shock my pool or spa?" at bounding box center [414, 199] width 276 height 17
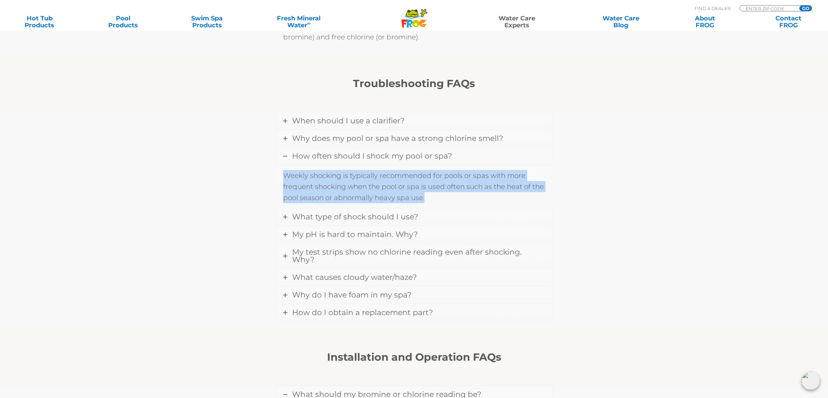
drag, startPoint x: 286, startPoint y: 176, endPoint x: 432, endPoint y: 195, distance: 147.4
click at [432, 195] on p "Weekly shocking is typically recommended for pools or spas with more frequent s…" at bounding box center [414, 186] width 262 height 33
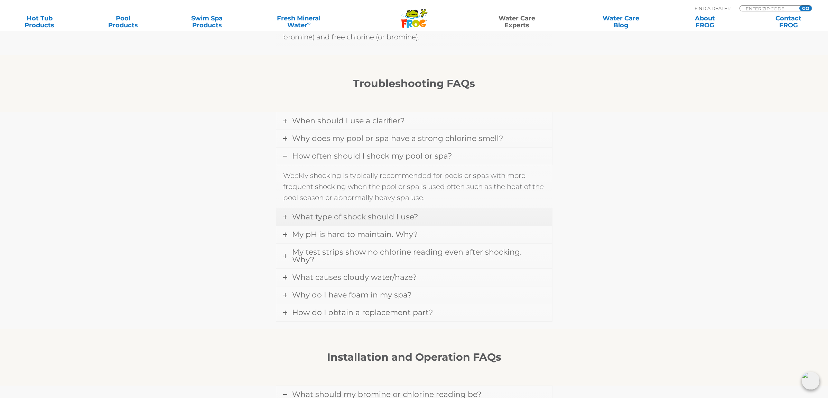
click at [286, 217] on icon at bounding box center [285, 217] width 4 height 4
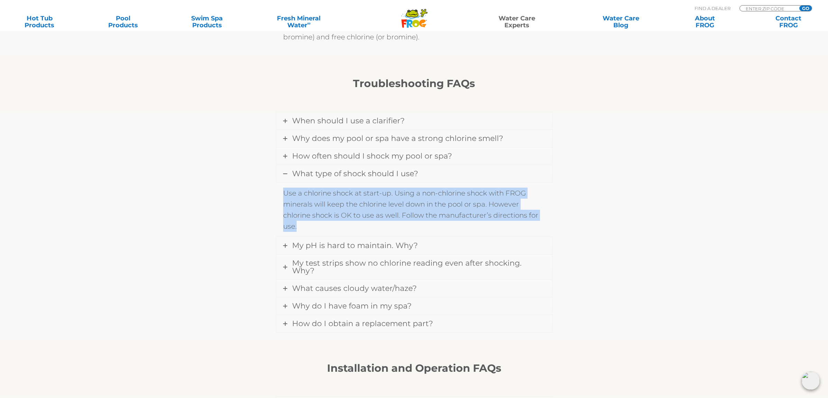
drag, startPoint x: 285, startPoint y: 192, endPoint x: 413, endPoint y: 225, distance: 132.2
click at [413, 225] on p "Use a chlorine shock at start-up. Using a non-chlorine shock with FROG minerals…" at bounding box center [414, 210] width 262 height 44
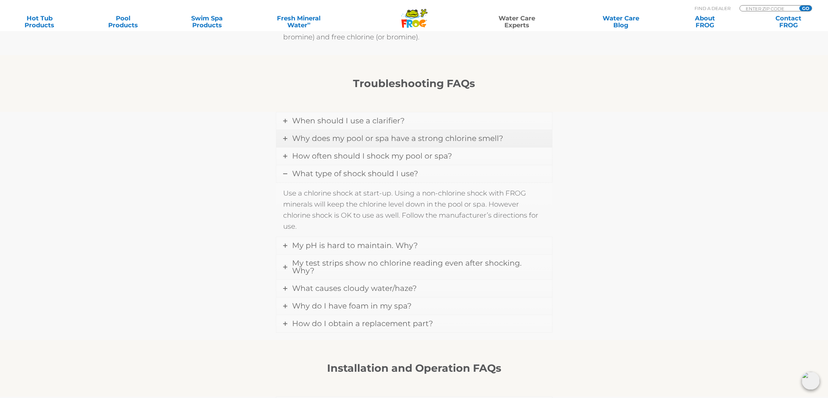
click at [284, 140] on icon at bounding box center [285, 139] width 4 height 4
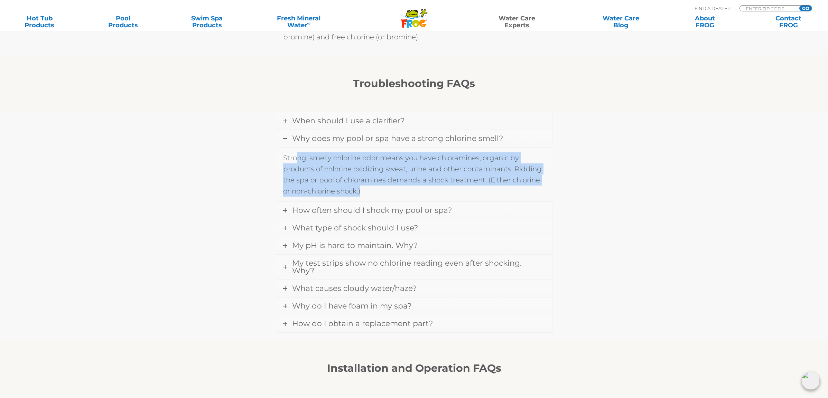
drag, startPoint x: 297, startPoint y: 159, endPoint x: 378, endPoint y: 190, distance: 86.5
click at [378, 190] on p "Strong, smelly chlorine odor means you have chloramines, organic by products of…" at bounding box center [414, 175] width 262 height 44
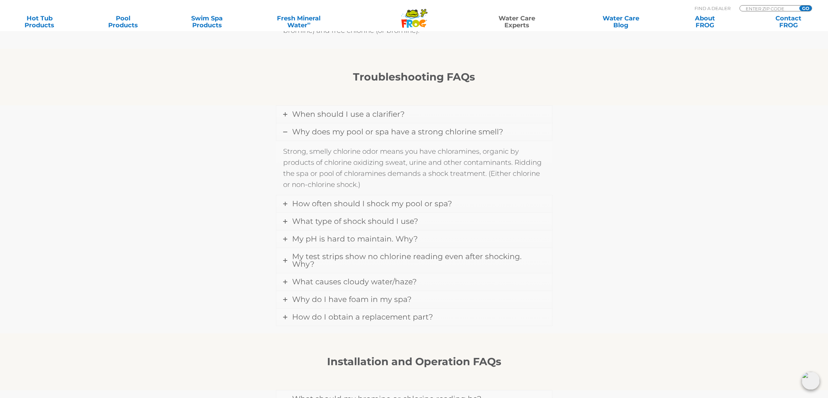
scroll to position [586, 0]
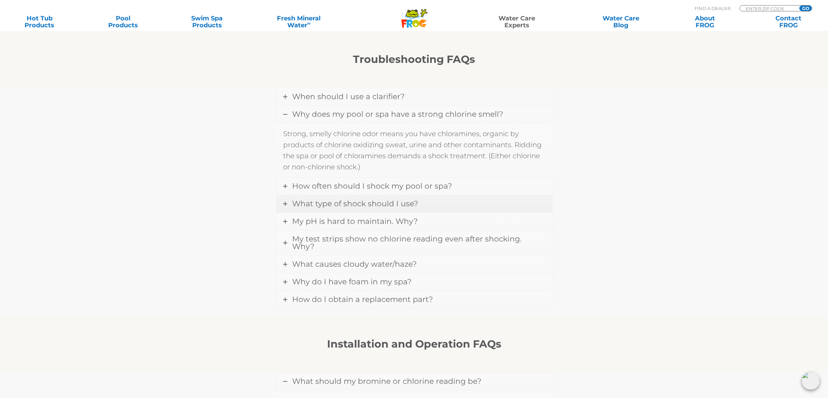
click at [290, 203] on link "What type of shock should I use?" at bounding box center [414, 203] width 276 height 17
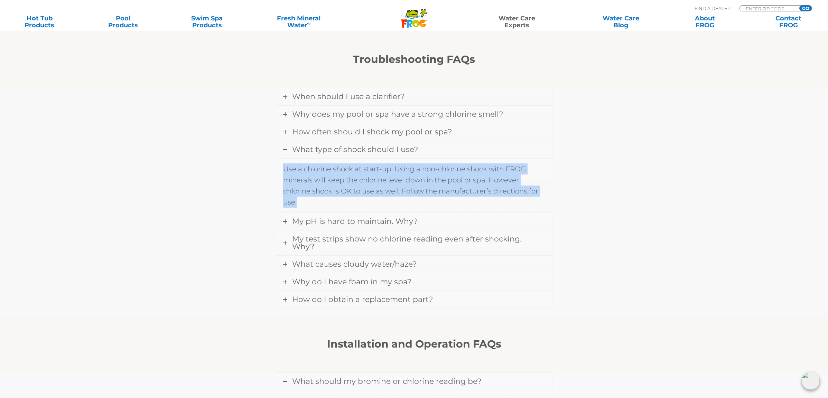
drag, startPoint x: 285, startPoint y: 168, endPoint x: 417, endPoint y: 197, distance: 135.6
click at [417, 197] on p "Use a chlorine shock at start-up. Using a non-chlorine shock with FROG minerals…" at bounding box center [414, 186] width 262 height 44
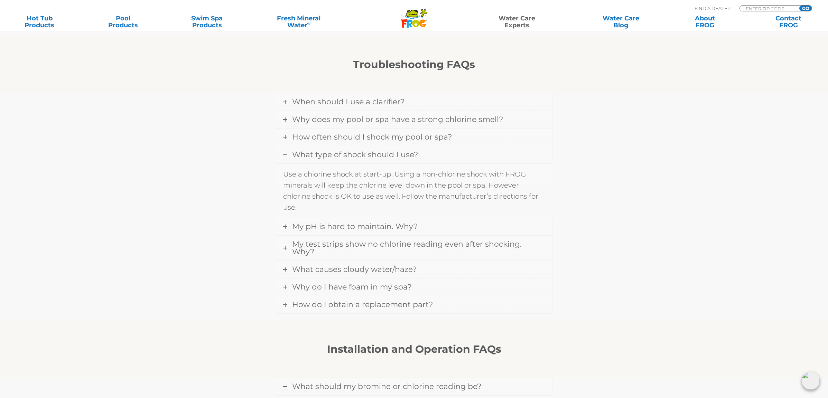
scroll to position [580, 0]
click at [430, 244] on span "My test strips show no chlorine reading even after shocking. Why?" at bounding box center [407, 248] width 230 height 17
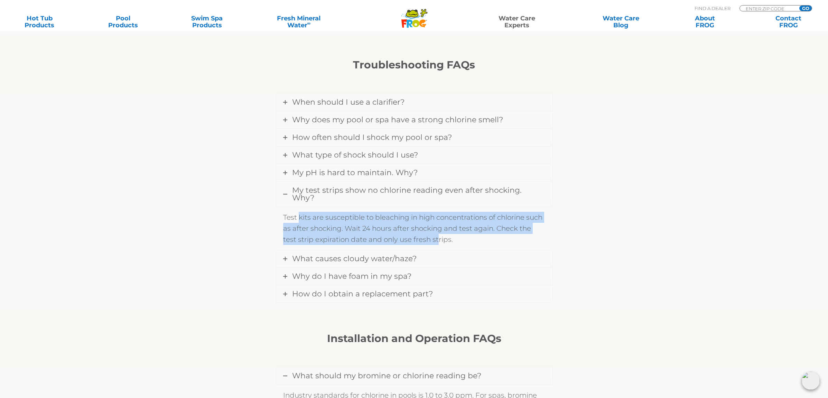
drag, startPoint x: 298, startPoint y: 210, endPoint x: 423, endPoint y: 232, distance: 126.0
click at [423, 232] on p "Test kits are susceptible to bleaching in high concentrations of chlorine such …" at bounding box center [414, 228] width 262 height 33
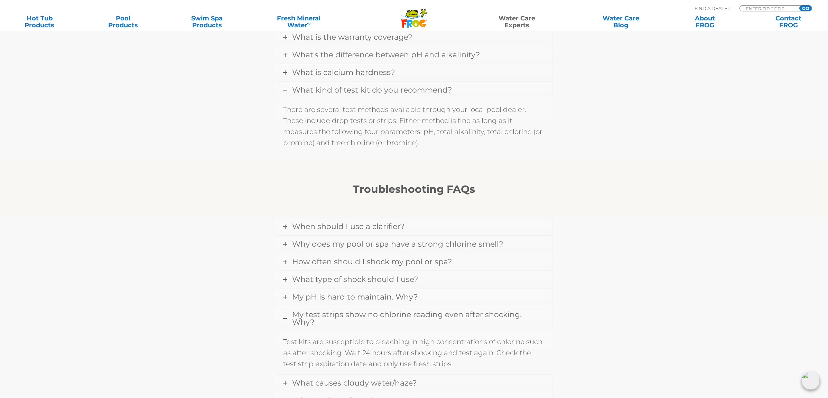
scroll to position [455, 0]
click at [395, 281] on span "What type of shock should I use?" at bounding box center [355, 280] width 126 height 9
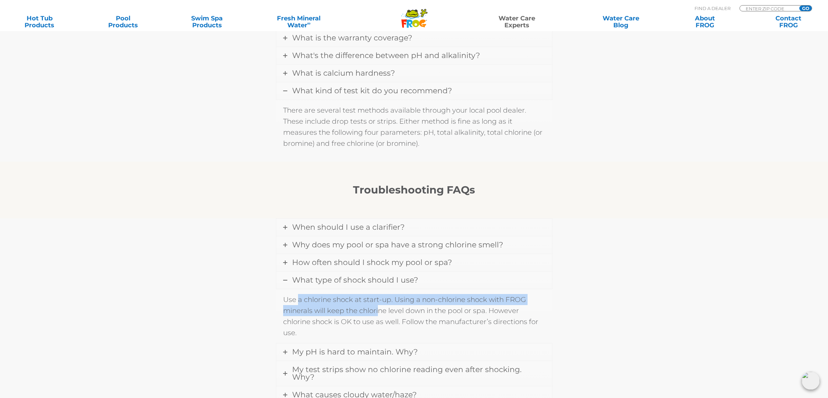
drag, startPoint x: 298, startPoint y: 302, endPoint x: 378, endPoint y: 313, distance: 80.3
click at [378, 313] on p "Use a chlorine shock at start-up. Using a non-chlorine shock with FROG minerals…" at bounding box center [414, 316] width 262 height 44
drag, startPoint x: 398, startPoint y: 301, endPoint x: 480, endPoint y: 307, distance: 82.2
click at [480, 307] on p "Use a chlorine shock at start-up. Using a non-chlorine shock with FROG minerals…" at bounding box center [414, 316] width 262 height 44
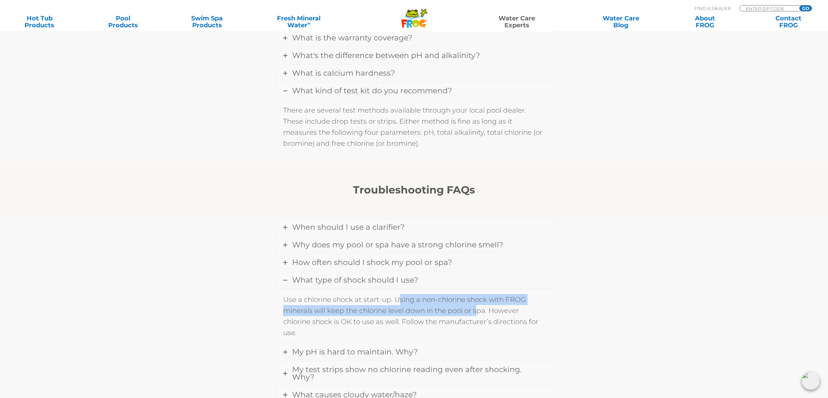
click at [480, 307] on p "Use a chlorine shock at start-up. Using a non-chlorine shock with FROG minerals…" at bounding box center [414, 316] width 262 height 44
drag, startPoint x: 487, startPoint y: 299, endPoint x: 421, endPoint y: 303, distance: 66.2
click at [421, 303] on p "Use a chlorine shock at start-up. Using a non-chlorine shock with FROG minerals…" at bounding box center [414, 316] width 262 height 44
copy p "non-chlorine shock"
